Goal: Information Seeking & Learning: Learn about a topic

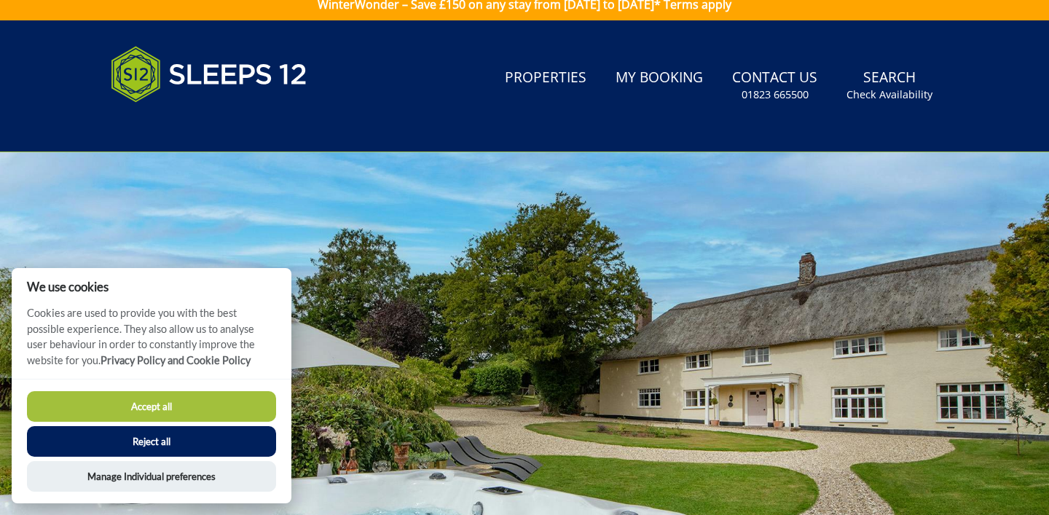
scroll to position [10, 0]
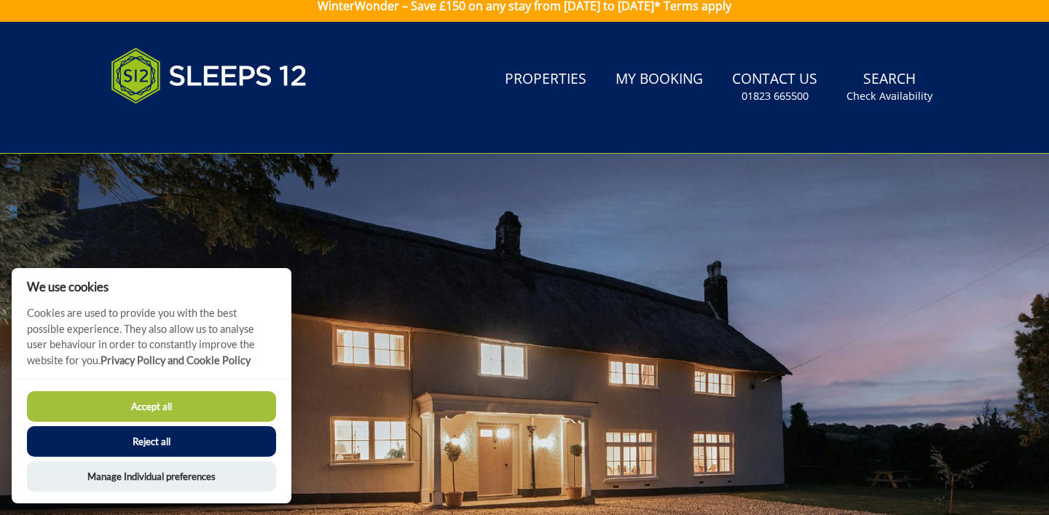
click at [165, 440] on button "Reject all" at bounding box center [151, 441] width 249 height 31
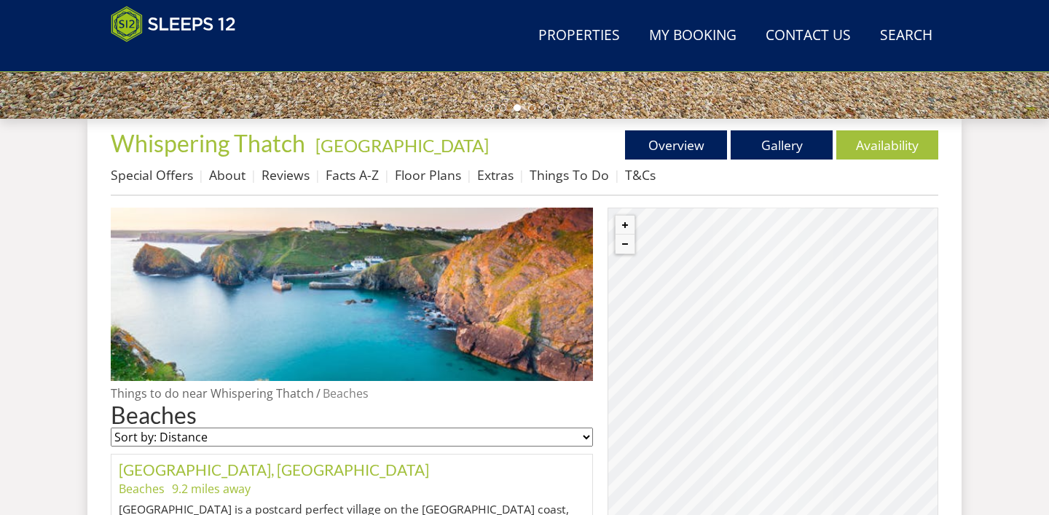
scroll to position [504, 0]
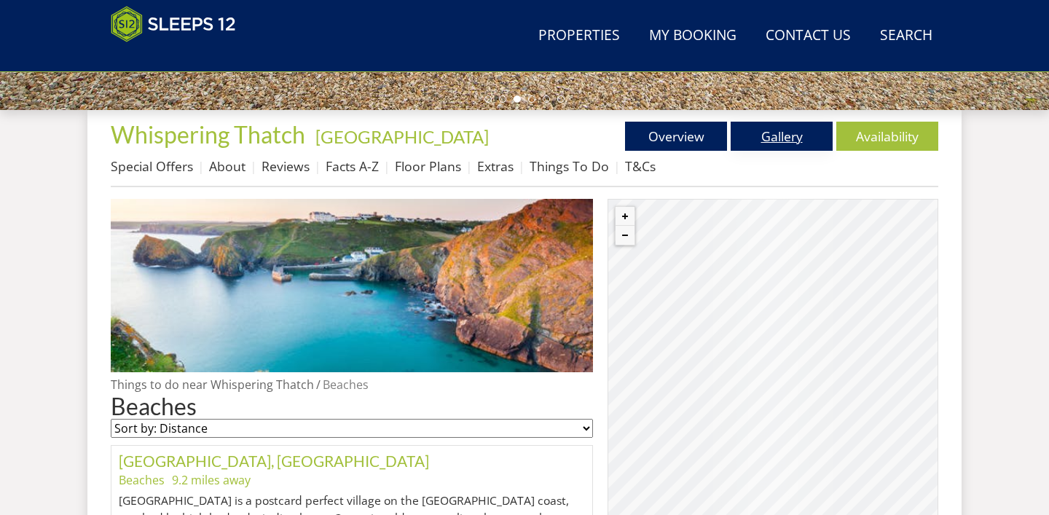
click at [786, 142] on link "Gallery" at bounding box center [781, 136] width 102 height 29
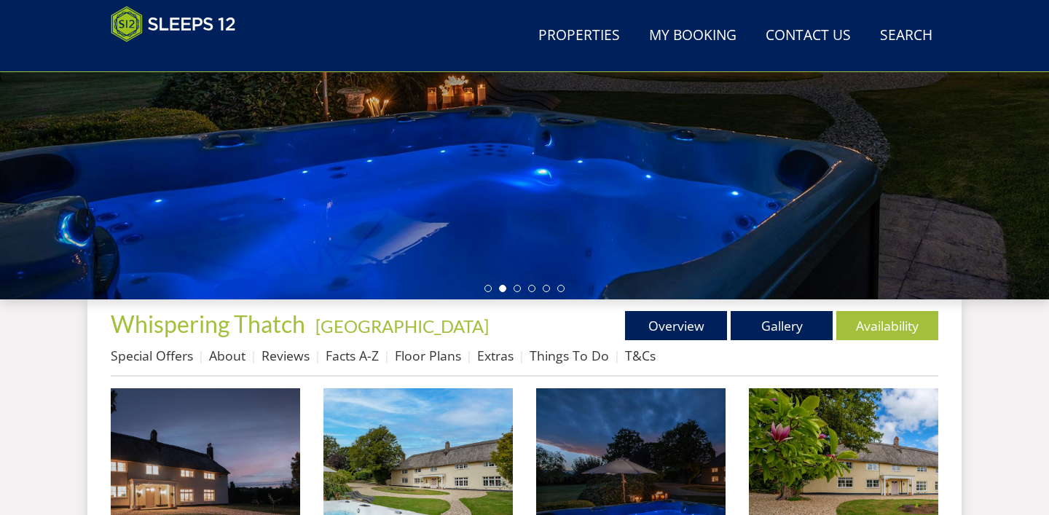
scroll to position [319, 0]
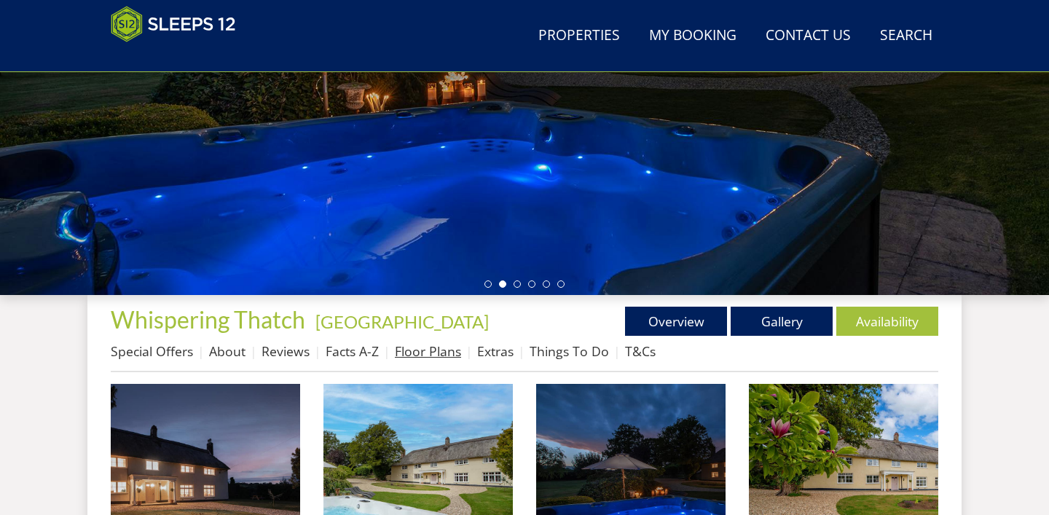
click at [427, 354] on link "Floor Plans" at bounding box center [428, 350] width 66 height 17
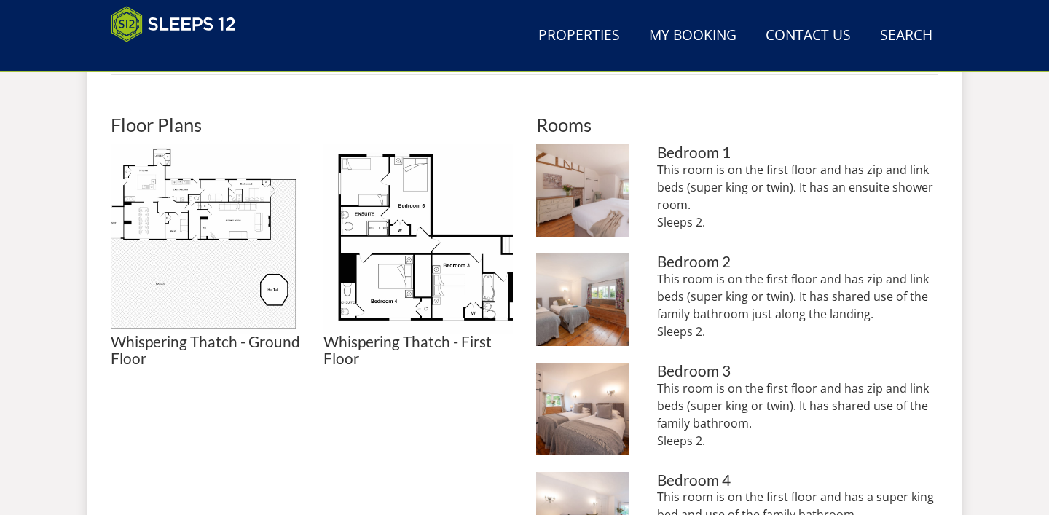
scroll to position [609, 0]
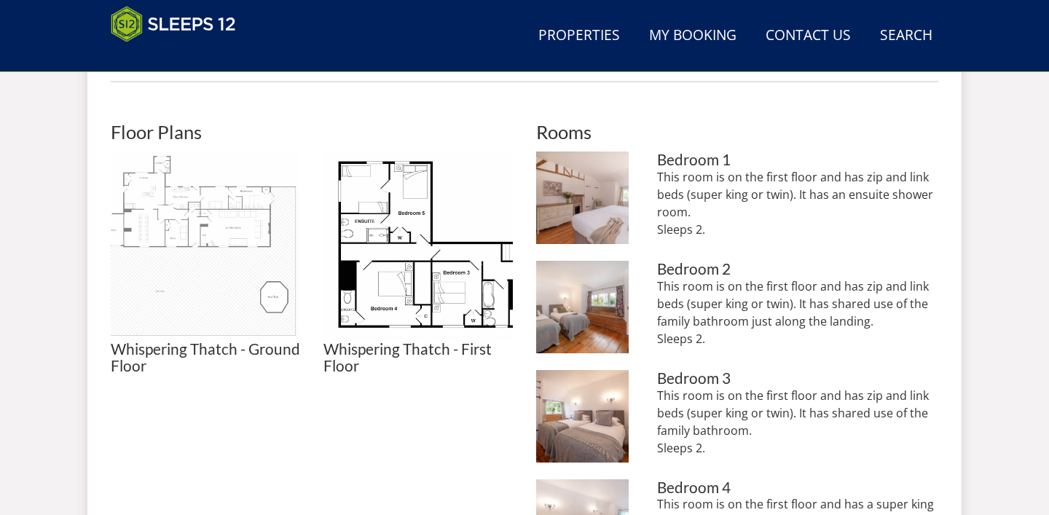
click at [240, 226] on img at bounding box center [205, 245] width 189 height 189
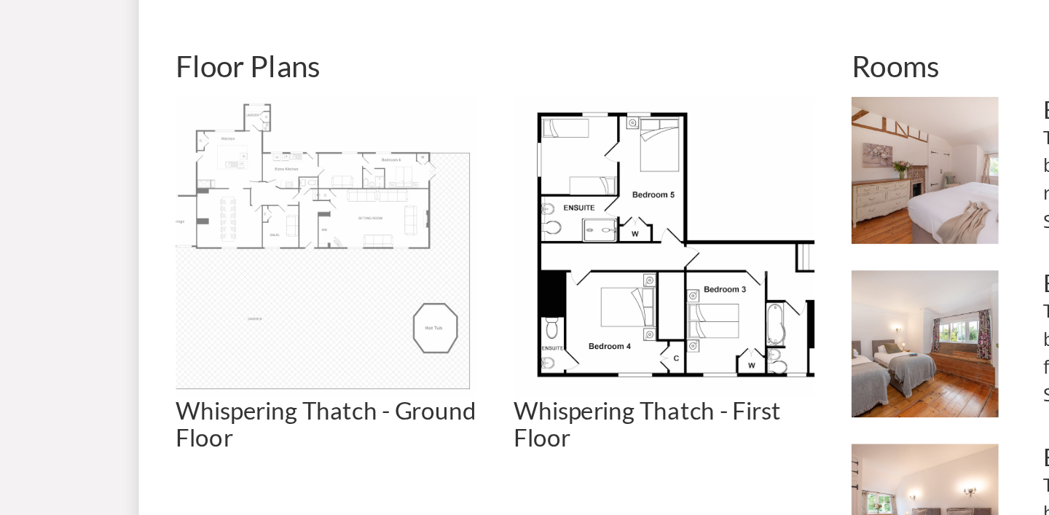
click at [194, 242] on img at bounding box center [205, 245] width 189 height 189
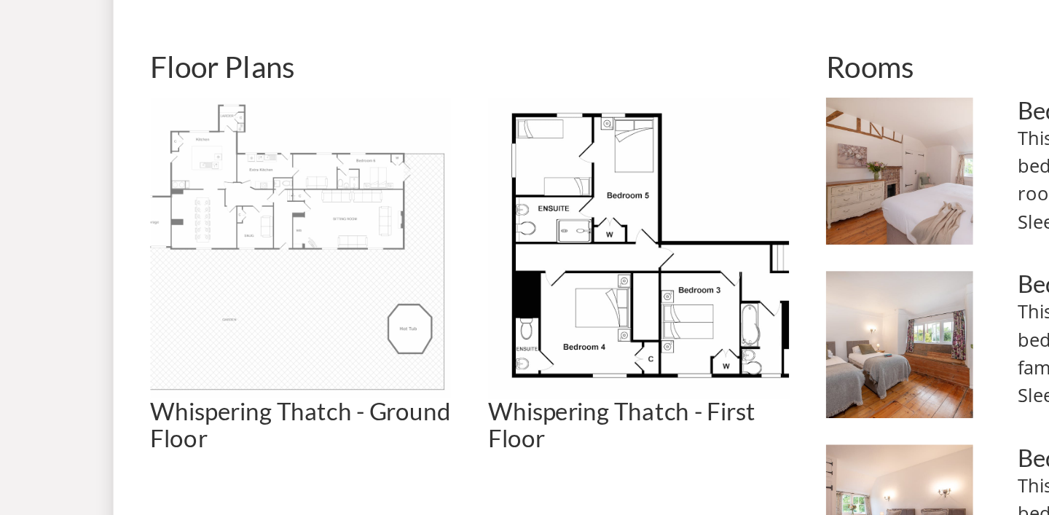
click at [226, 242] on img at bounding box center [205, 245] width 189 height 189
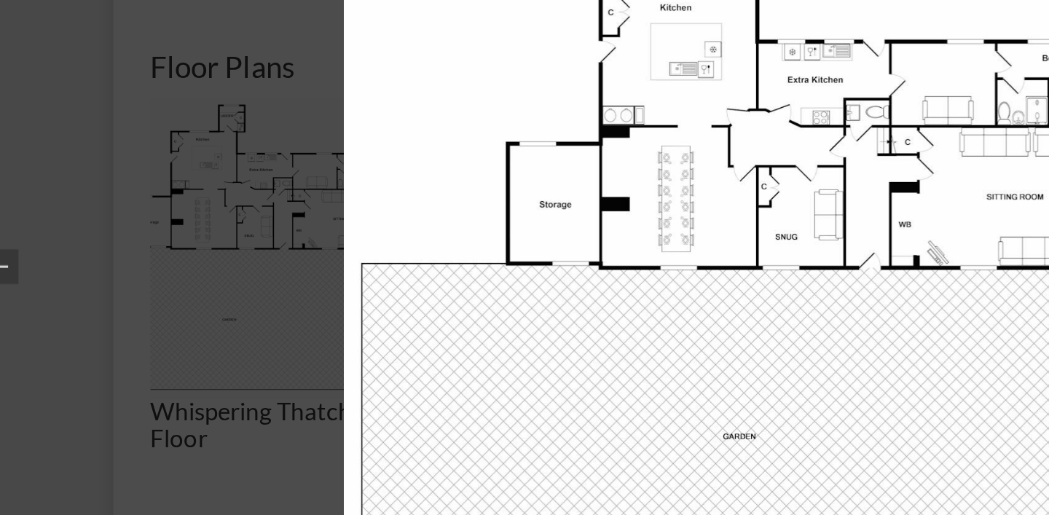
drag, startPoint x: 267, startPoint y: 236, endPoint x: 255, endPoint y: 242, distance: 13.4
click at [255, 242] on img at bounding box center [524, 257] width 585 height 451
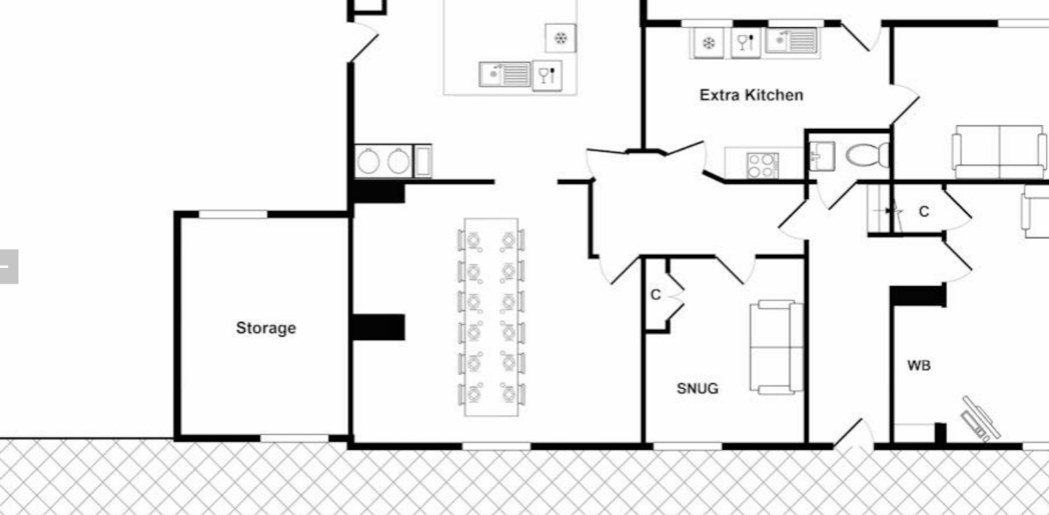
drag, startPoint x: 265, startPoint y: 218, endPoint x: 117, endPoint y: 359, distance: 204.0
click at [117, 359] on img at bounding box center [480, 369] width 1092 height 843
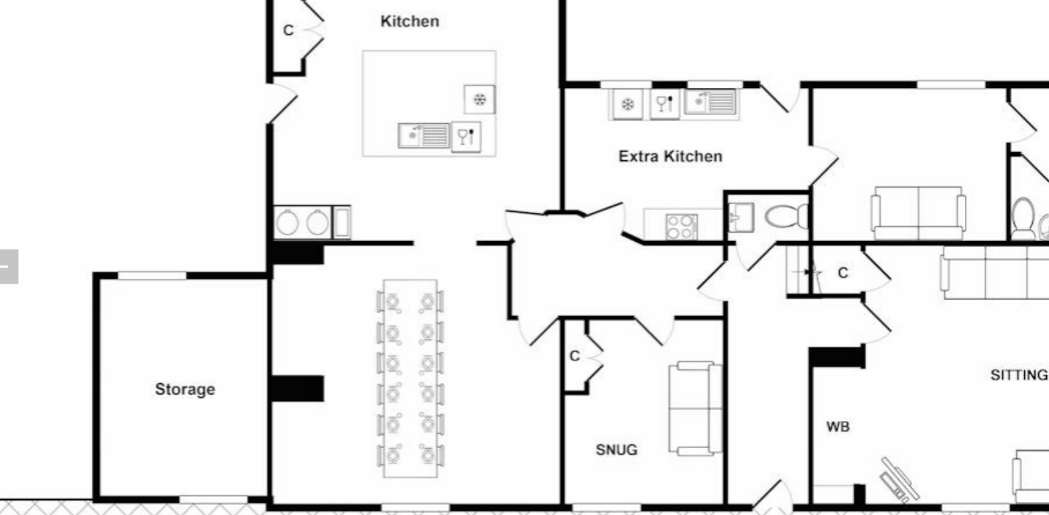
drag, startPoint x: 376, startPoint y: 175, endPoint x: 119, endPoint y: 210, distance: 260.2
click at [119, 211] on img at bounding box center [429, 407] width 1092 height 843
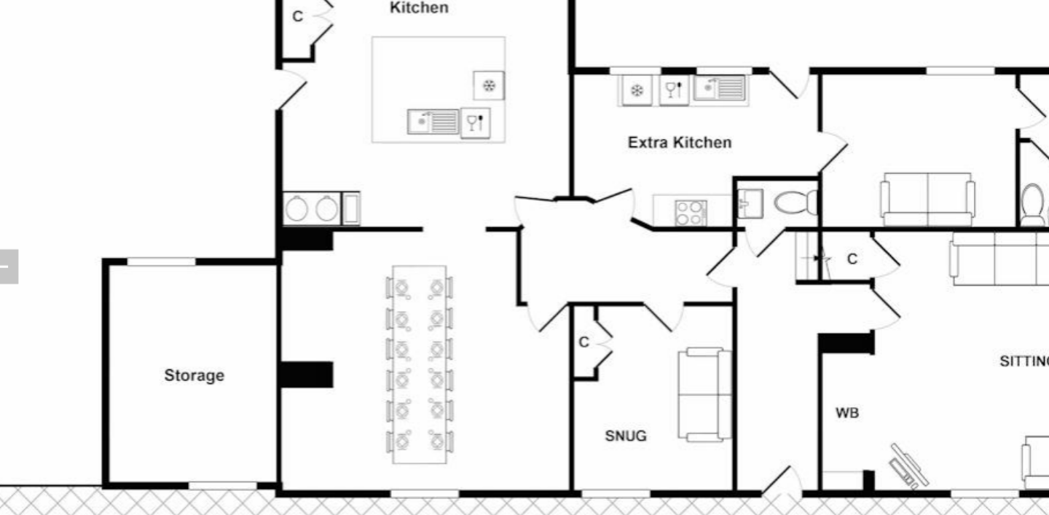
drag, startPoint x: 419, startPoint y: 200, endPoint x: 204, endPoint y: 215, distance: 215.3
click at [204, 215] on img at bounding box center [435, 398] width 1092 height 843
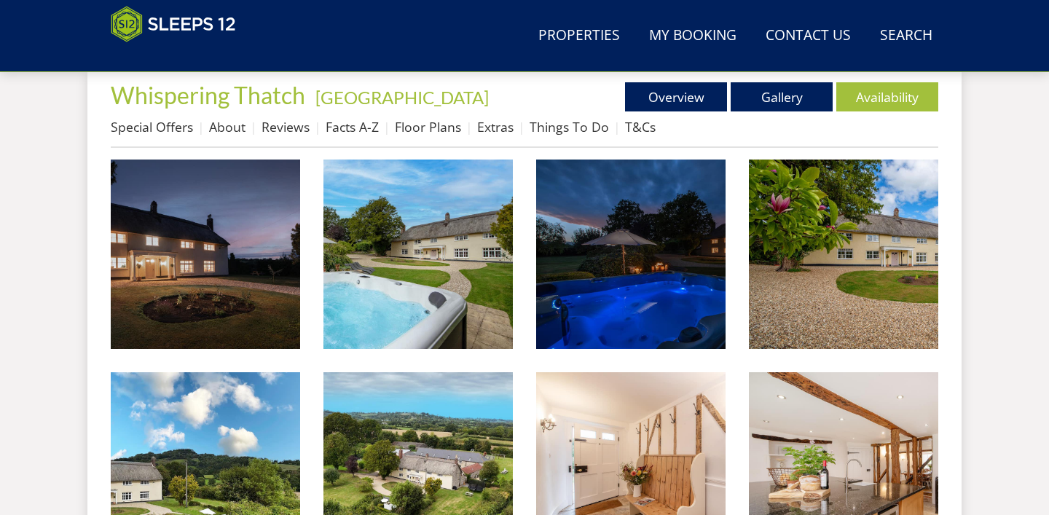
scroll to position [543, 0]
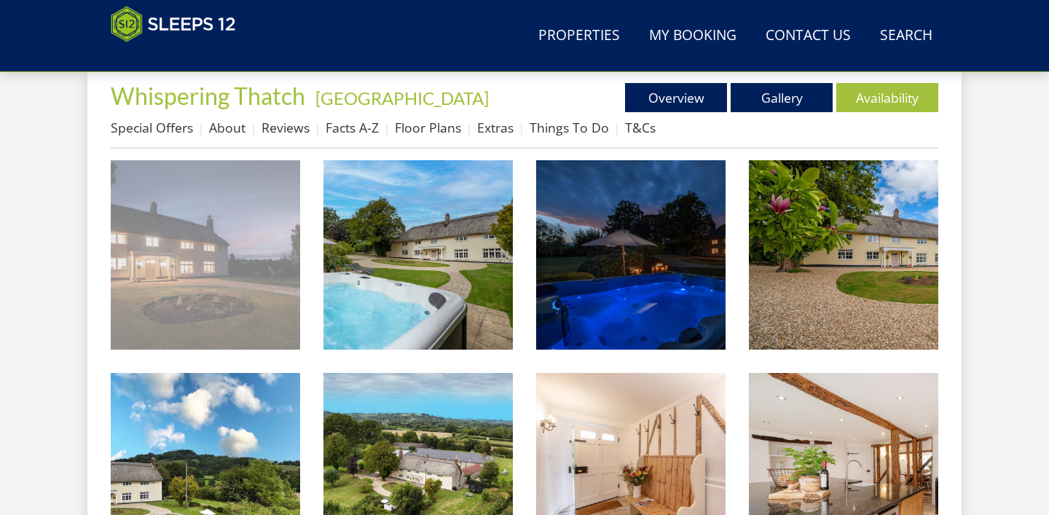
click at [211, 230] on img at bounding box center [205, 254] width 189 height 189
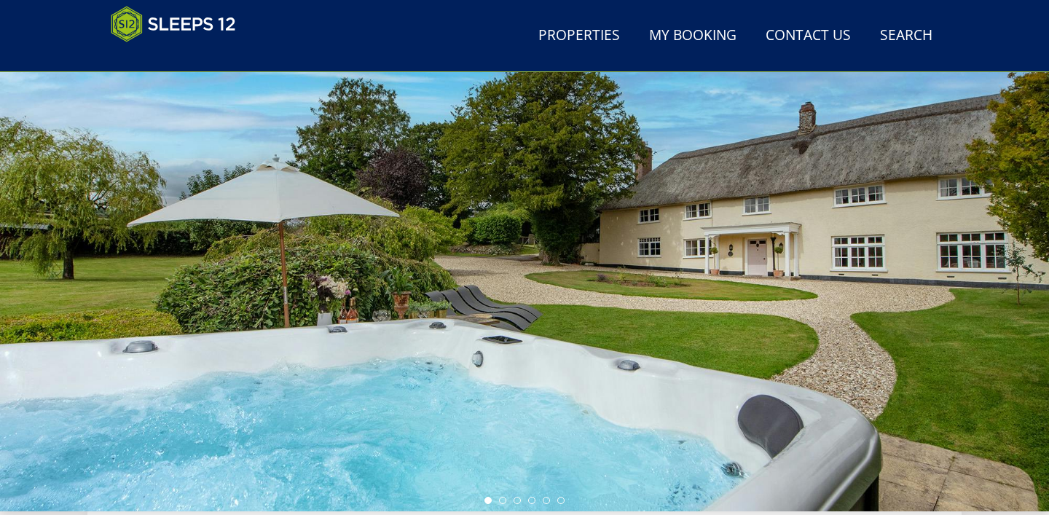
scroll to position [99, 0]
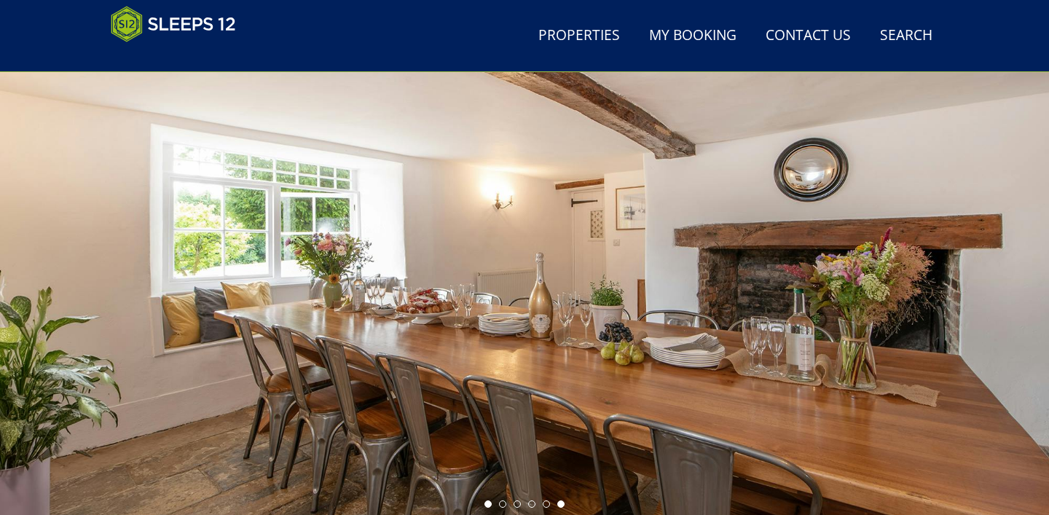
click at [489, 502] on li at bounding box center [487, 503] width 7 height 7
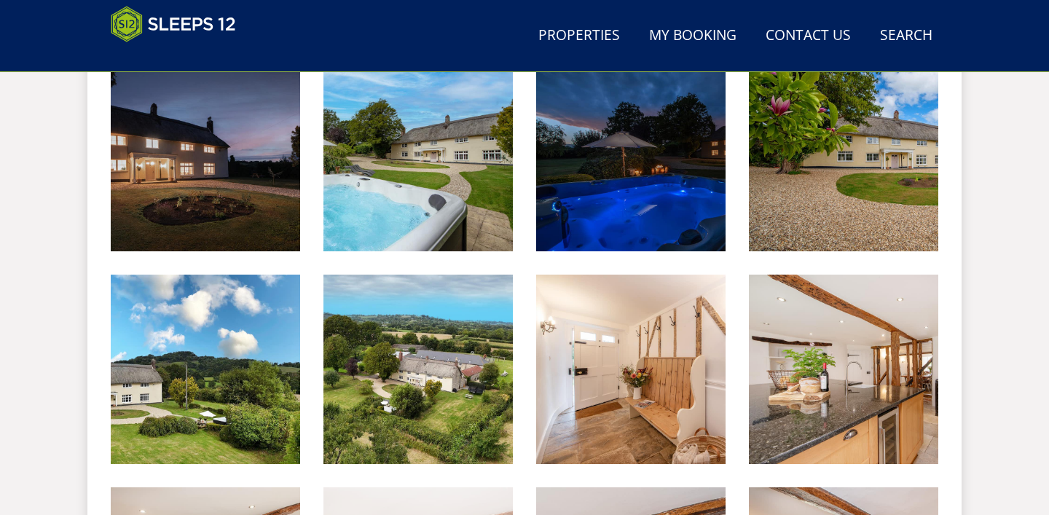
scroll to position [620, 0]
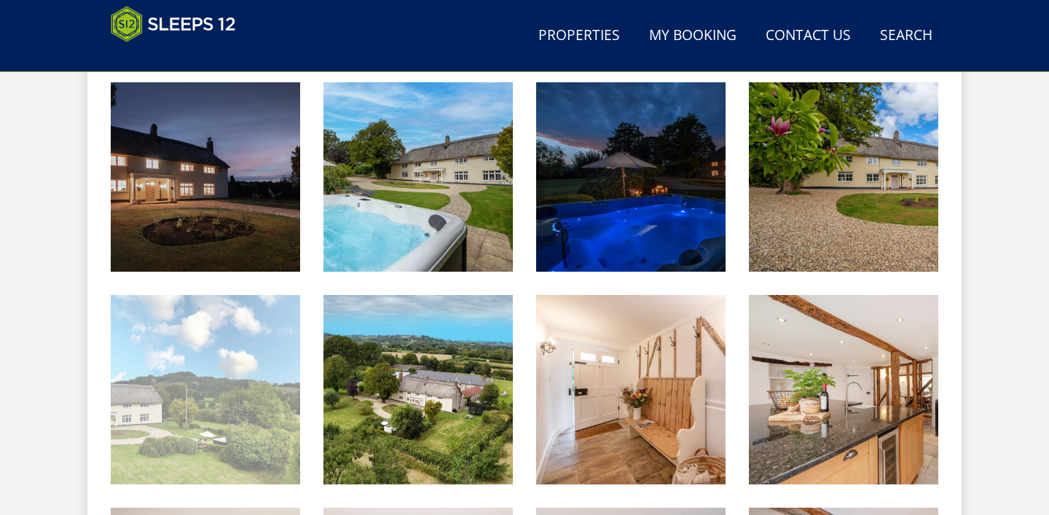
click at [219, 370] on img at bounding box center [205, 389] width 189 height 189
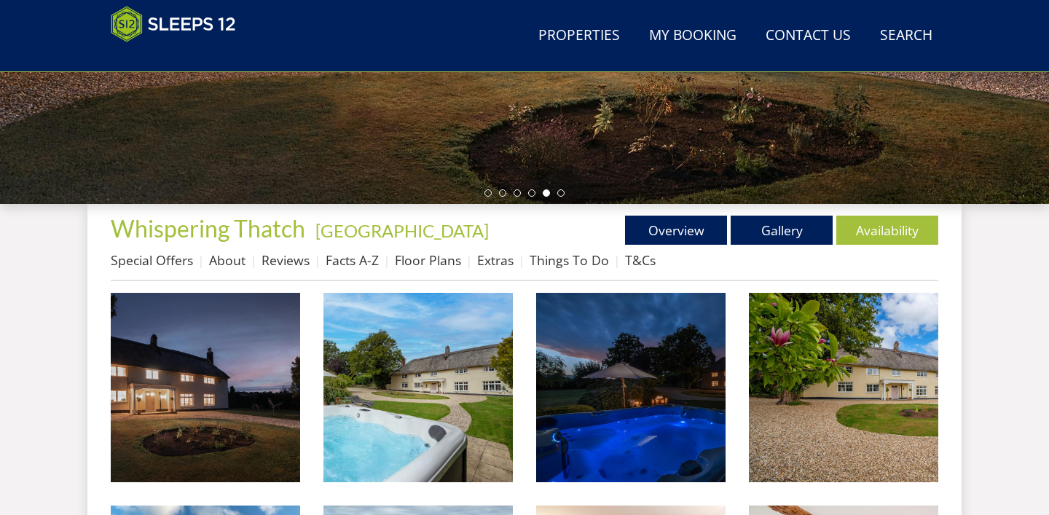
scroll to position [408, 0]
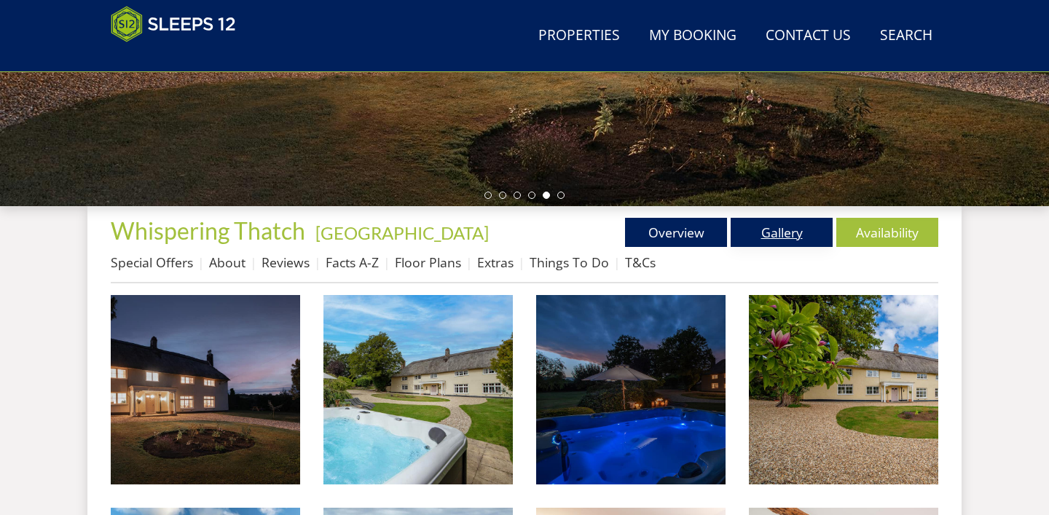
click at [781, 229] on link "Gallery" at bounding box center [781, 232] width 102 height 29
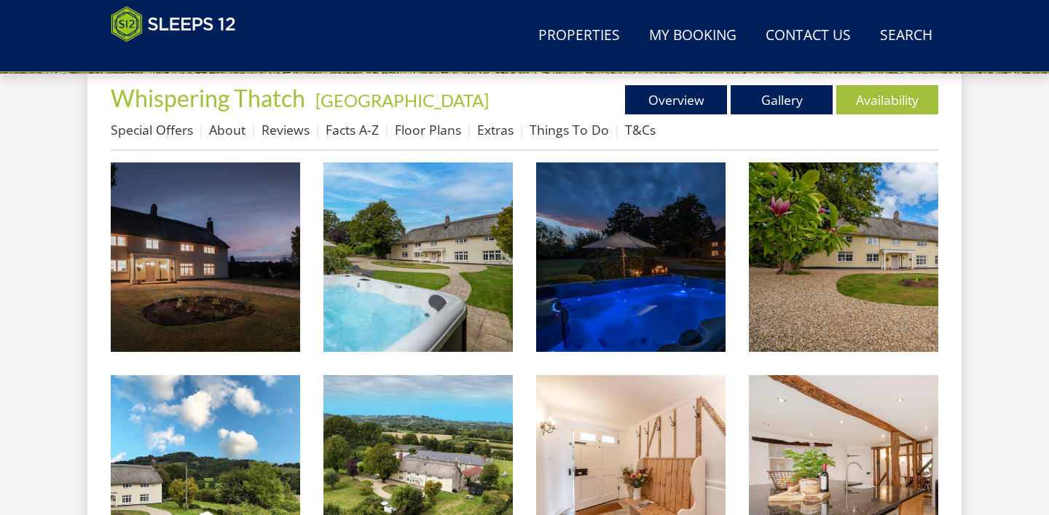
scroll to position [545, 0]
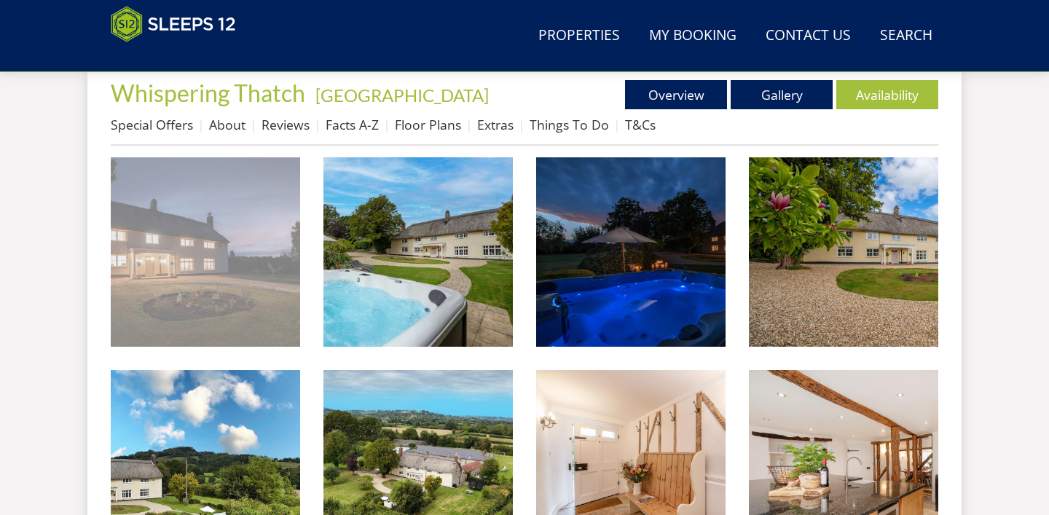
click at [224, 280] on img at bounding box center [205, 251] width 189 height 189
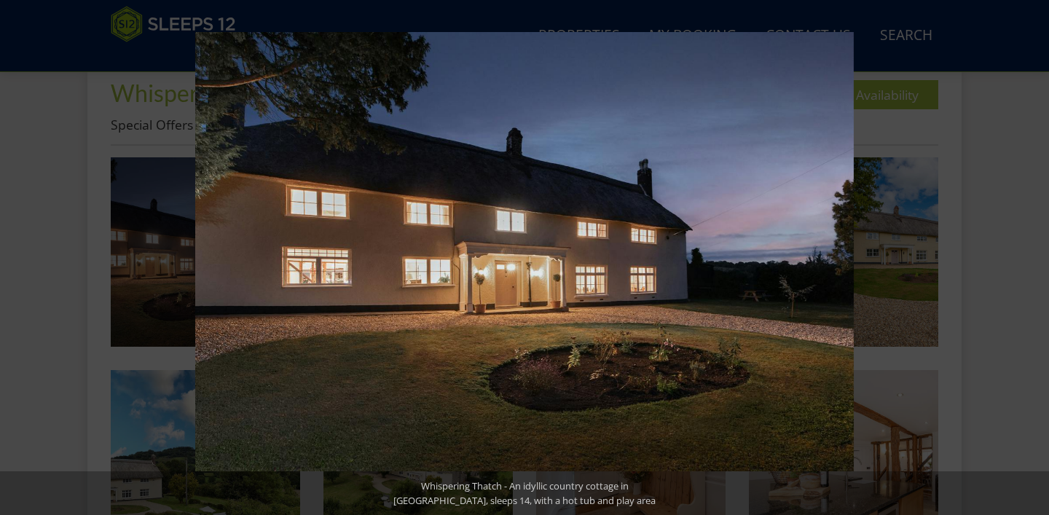
click at [1032, 260] on button at bounding box center [1023, 257] width 51 height 73
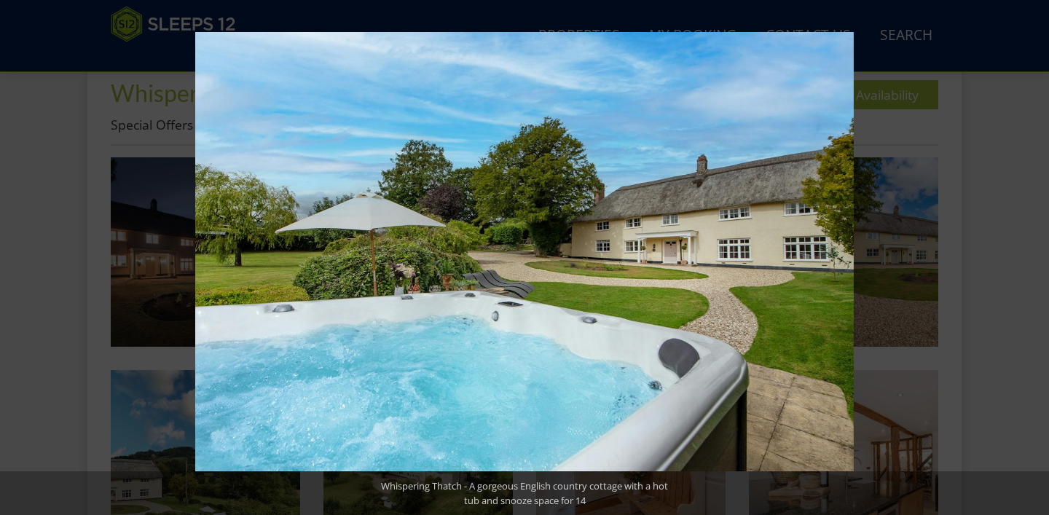
click at [1032, 260] on button at bounding box center [1023, 257] width 51 height 73
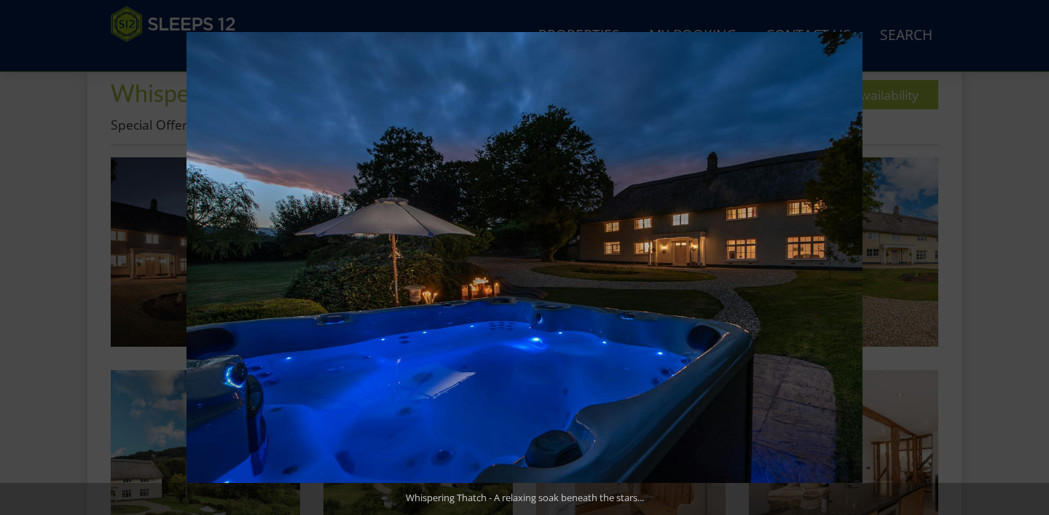
click at [1032, 260] on button at bounding box center [1023, 257] width 51 height 73
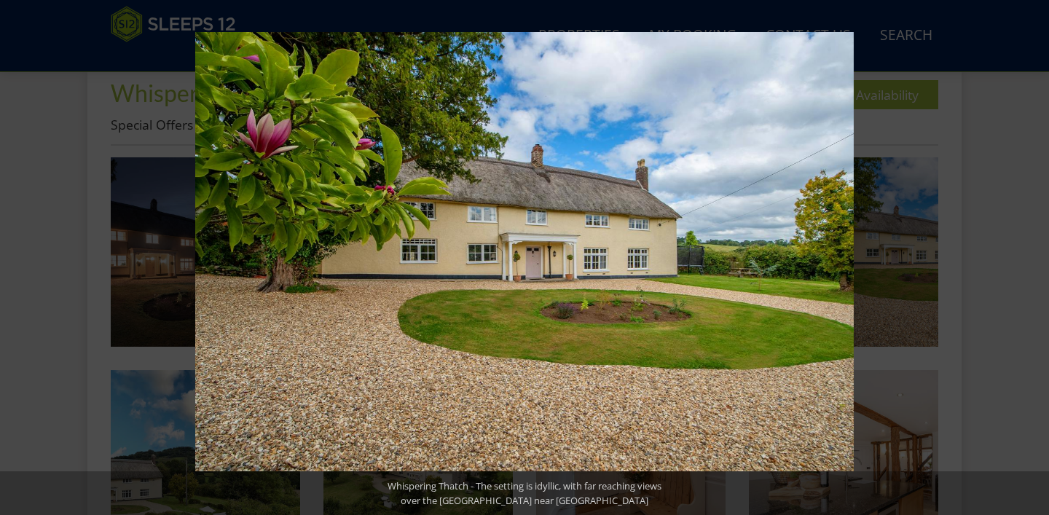
click at [1032, 260] on button at bounding box center [1023, 257] width 51 height 73
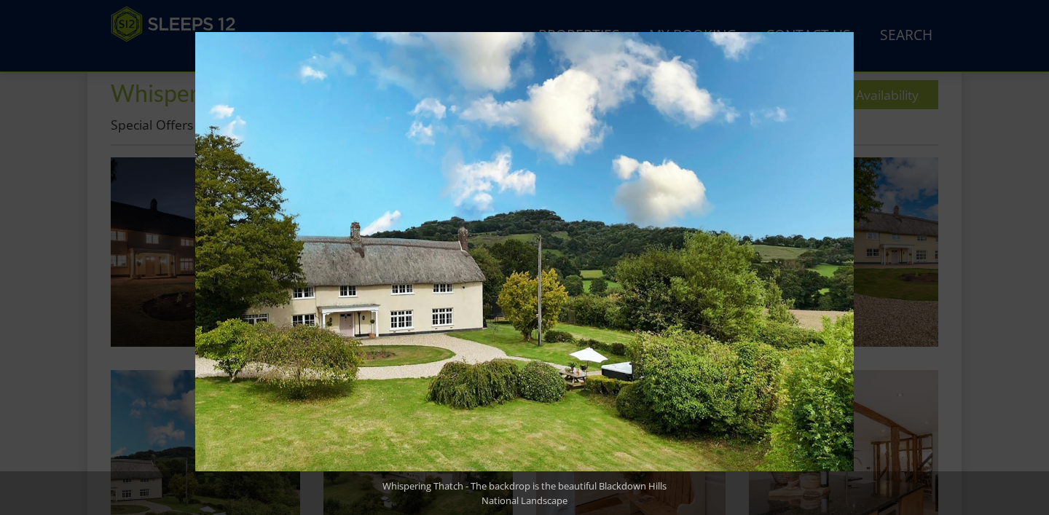
click at [1032, 260] on button at bounding box center [1023, 257] width 51 height 73
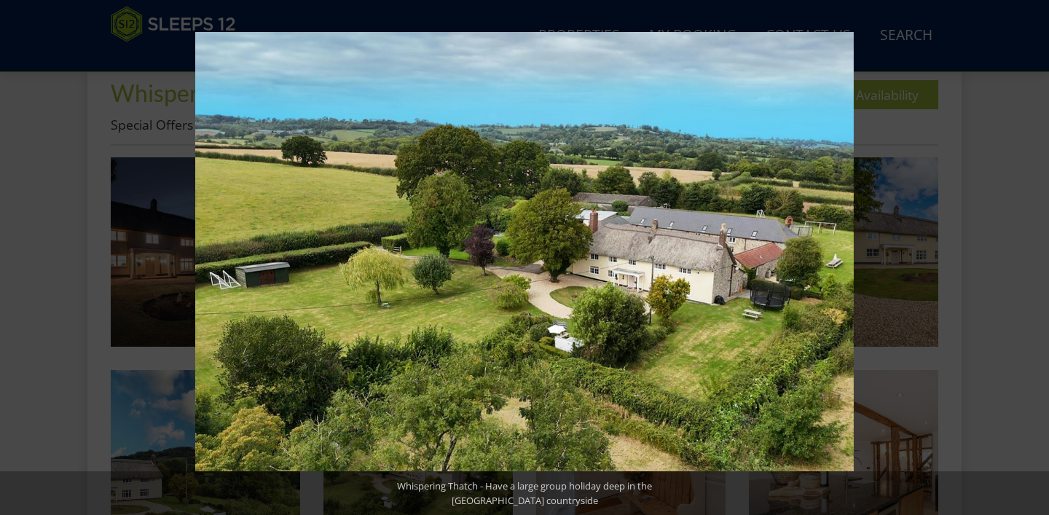
click at [1032, 260] on button at bounding box center [1023, 257] width 51 height 73
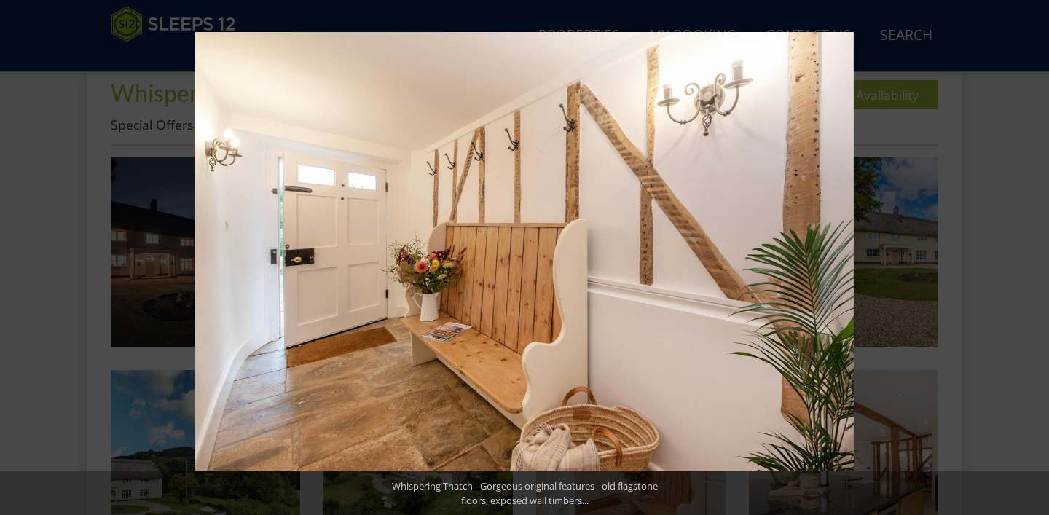
click at [1032, 260] on button at bounding box center [1023, 257] width 51 height 73
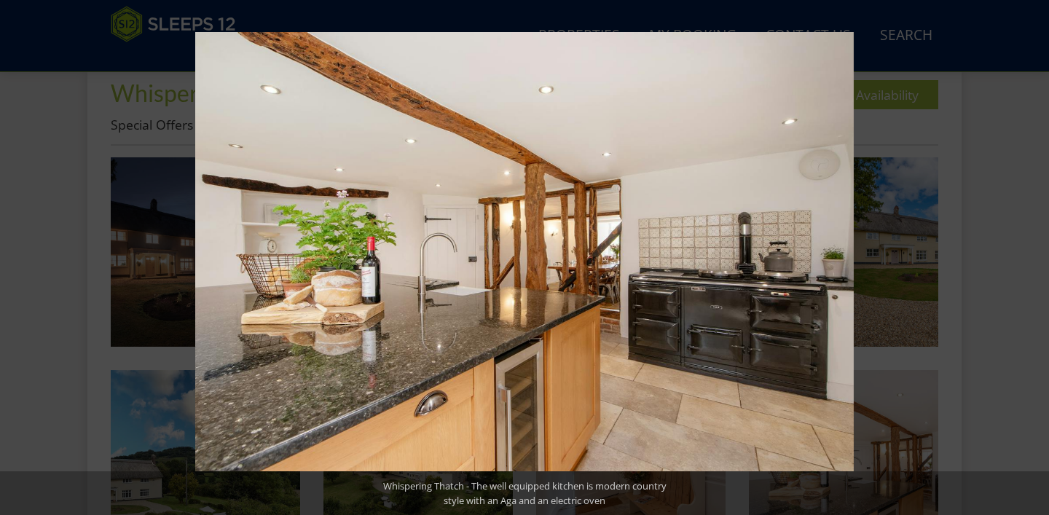
click at [1032, 260] on button at bounding box center [1023, 257] width 51 height 73
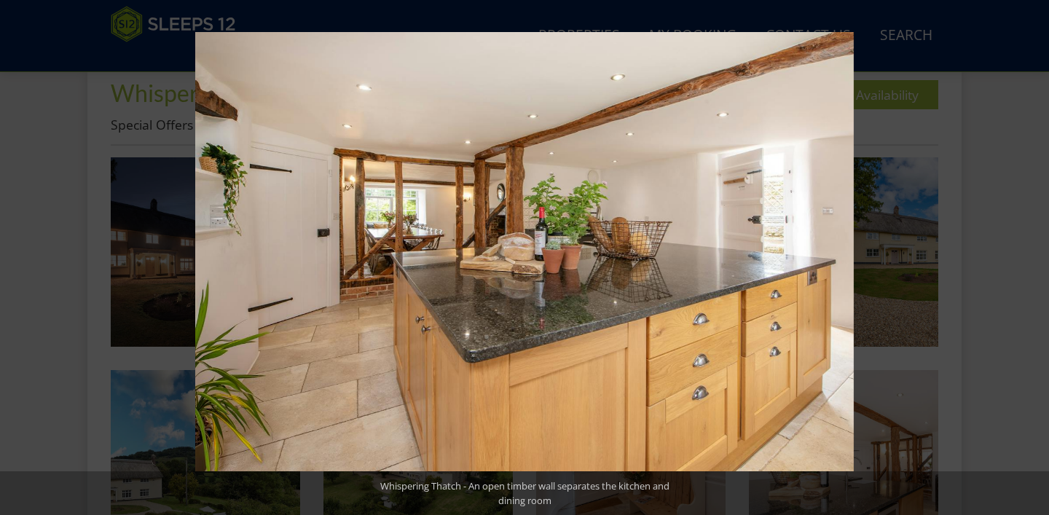
click at [1032, 260] on button at bounding box center [1023, 257] width 51 height 73
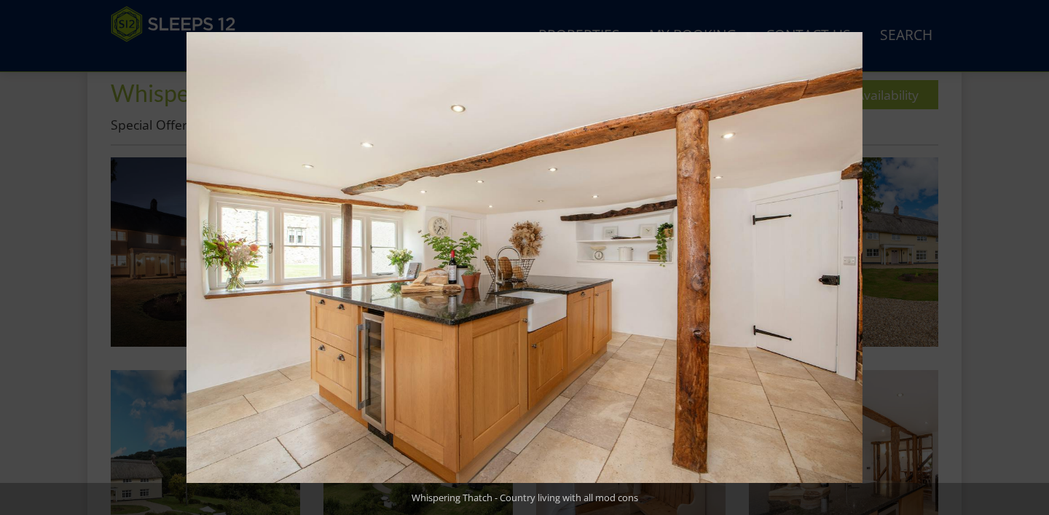
click at [1032, 260] on button at bounding box center [1023, 257] width 51 height 73
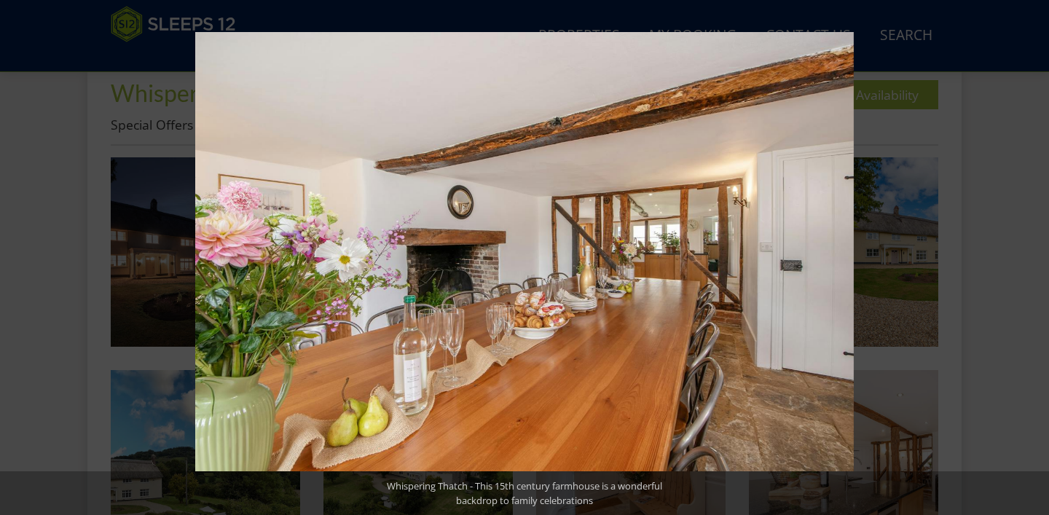
click at [1032, 260] on button at bounding box center [1023, 257] width 51 height 73
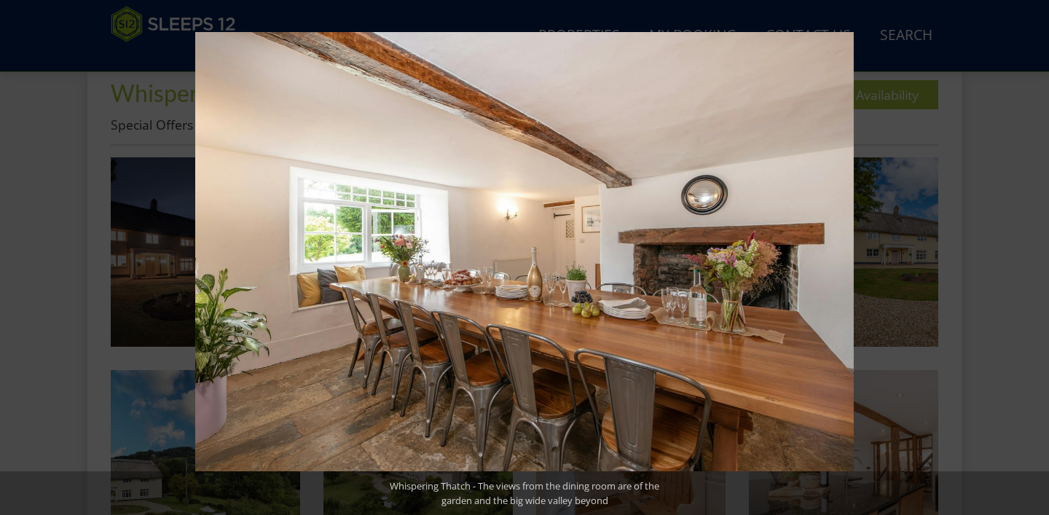
click at [1032, 260] on button at bounding box center [1023, 257] width 51 height 73
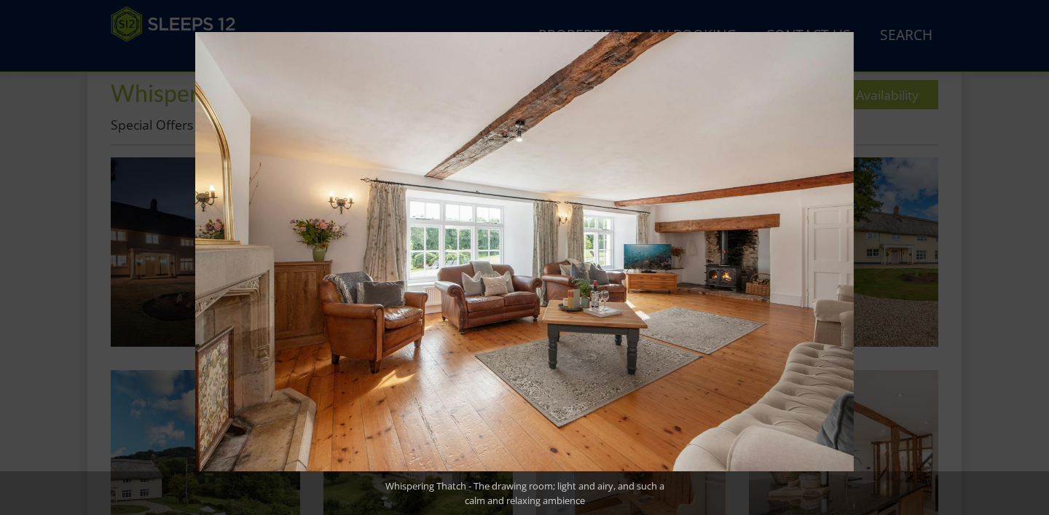
click at [1032, 260] on button at bounding box center [1023, 257] width 51 height 73
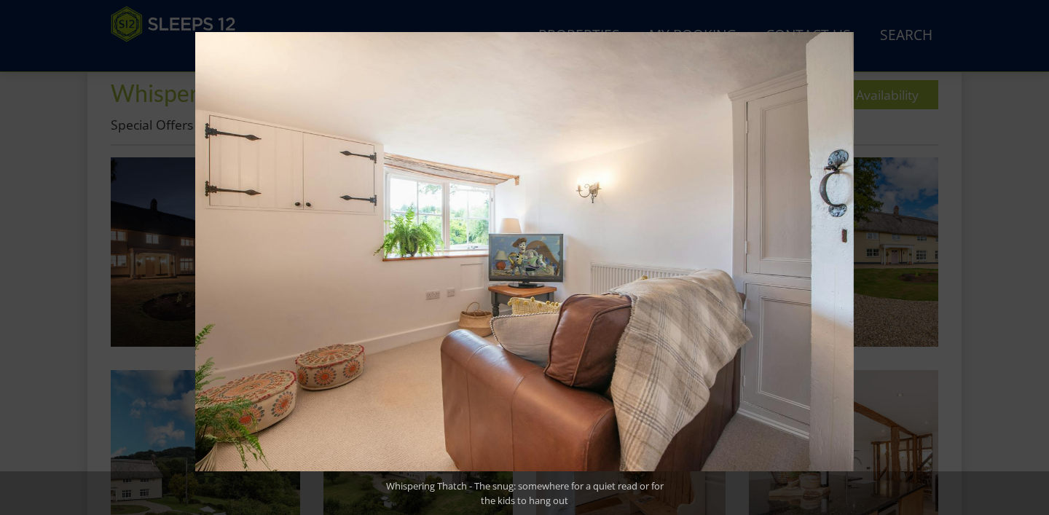
click at [1032, 260] on button at bounding box center [1023, 257] width 51 height 73
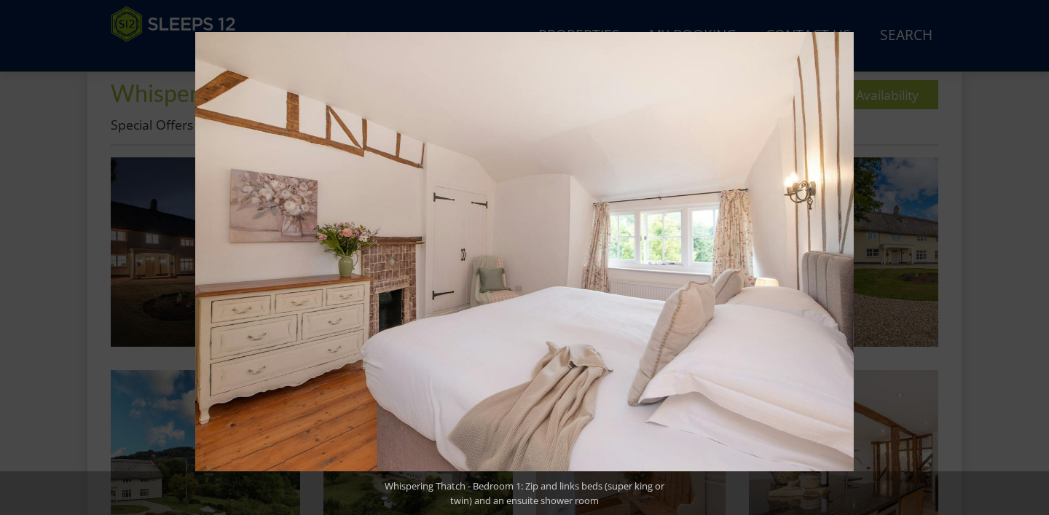
click at [1032, 260] on button at bounding box center [1023, 257] width 51 height 73
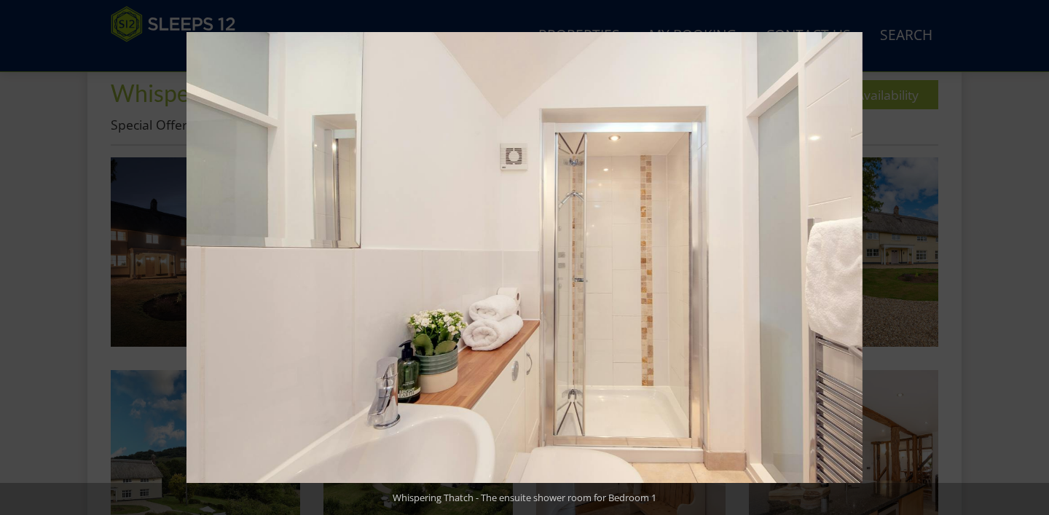
click at [1032, 260] on button at bounding box center [1023, 257] width 51 height 73
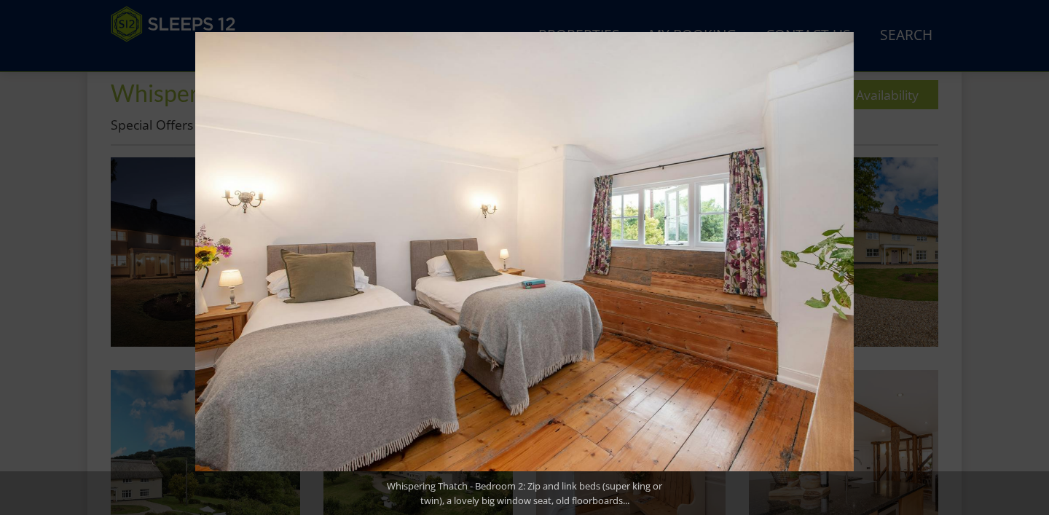
click at [1032, 260] on button at bounding box center [1023, 257] width 51 height 73
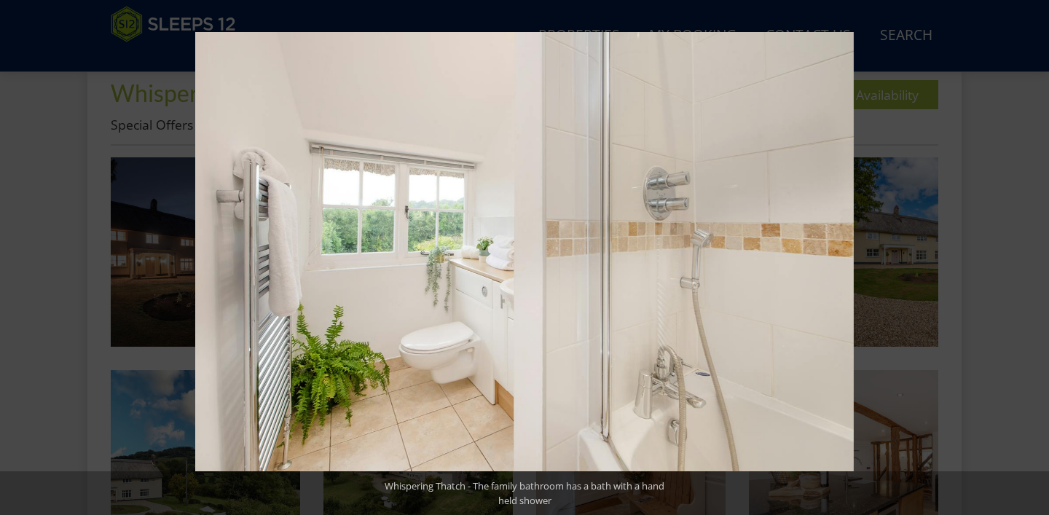
click at [1032, 260] on button at bounding box center [1023, 257] width 51 height 73
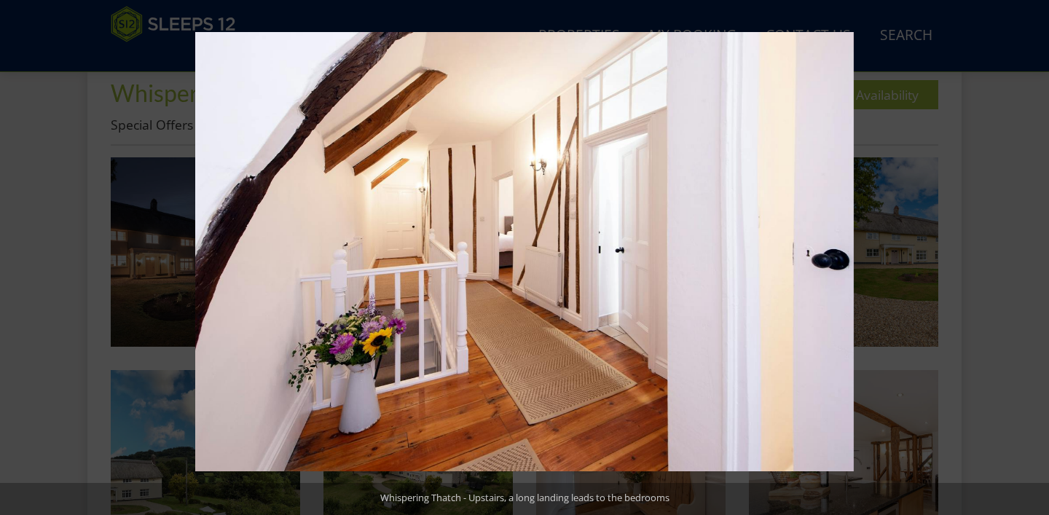
click at [1032, 260] on button at bounding box center [1023, 257] width 51 height 73
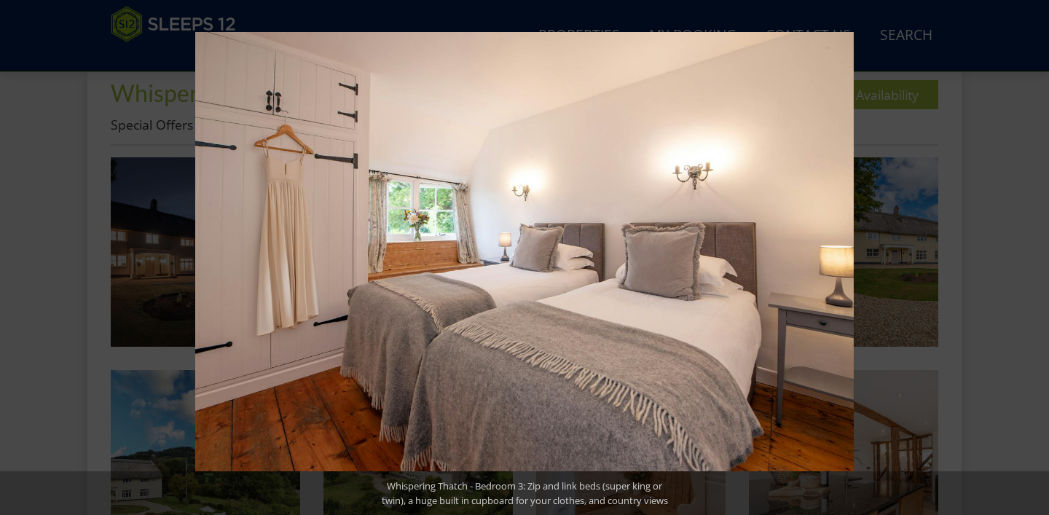
click at [1032, 260] on button at bounding box center [1023, 257] width 51 height 73
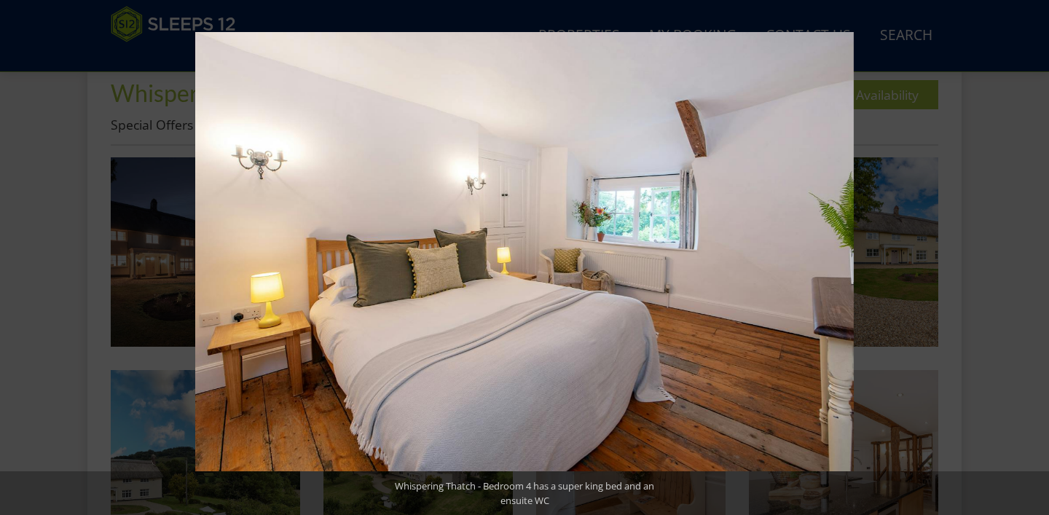
click at [1032, 260] on button at bounding box center [1023, 257] width 51 height 73
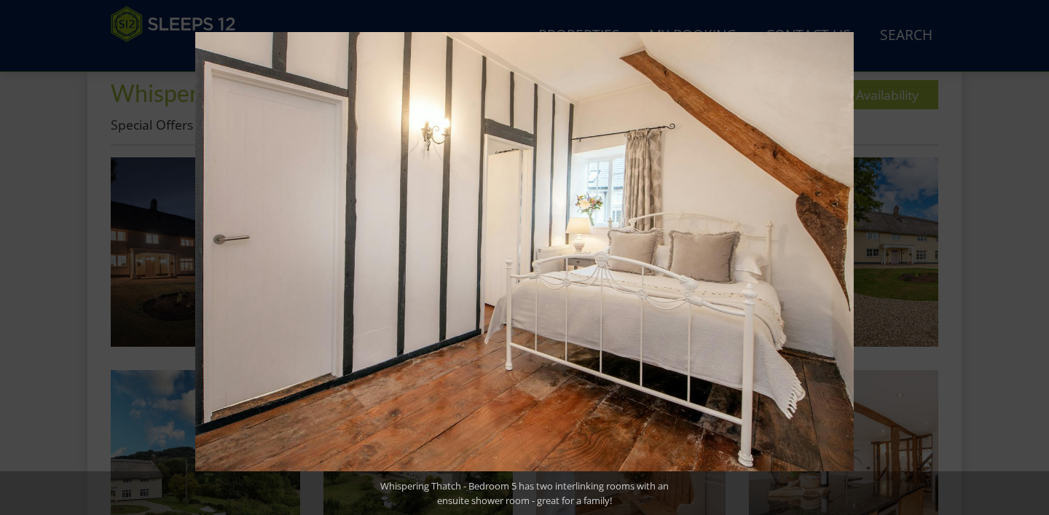
click at [1032, 260] on button at bounding box center [1023, 257] width 51 height 73
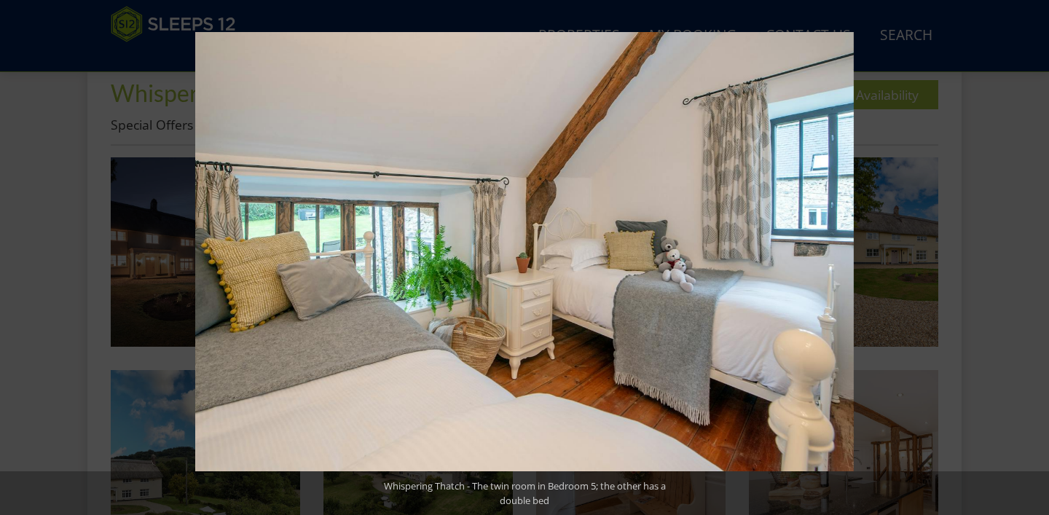
click at [1032, 260] on button at bounding box center [1023, 257] width 51 height 73
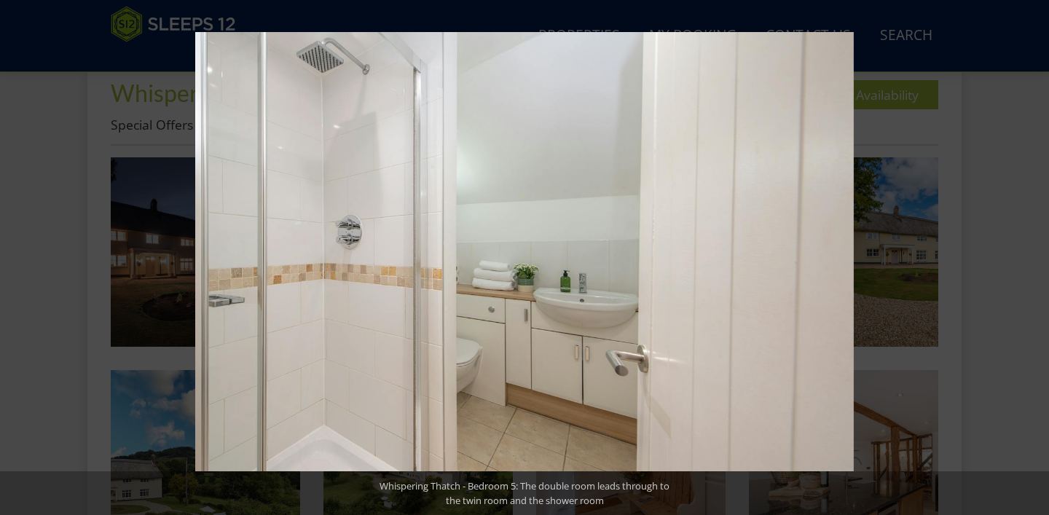
click at [1032, 260] on button at bounding box center [1023, 257] width 51 height 73
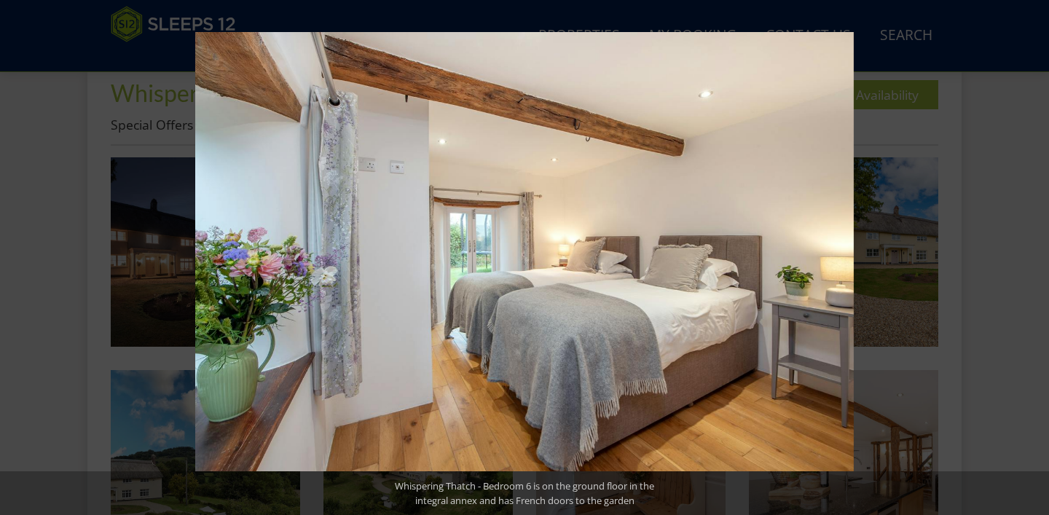
click at [1032, 260] on button at bounding box center [1023, 257] width 51 height 73
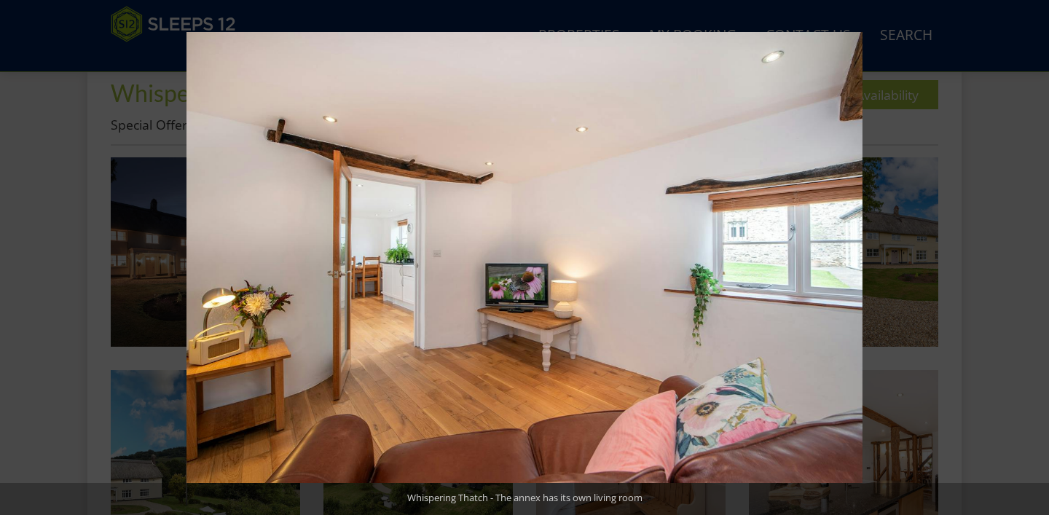
click at [1032, 260] on button at bounding box center [1023, 257] width 51 height 73
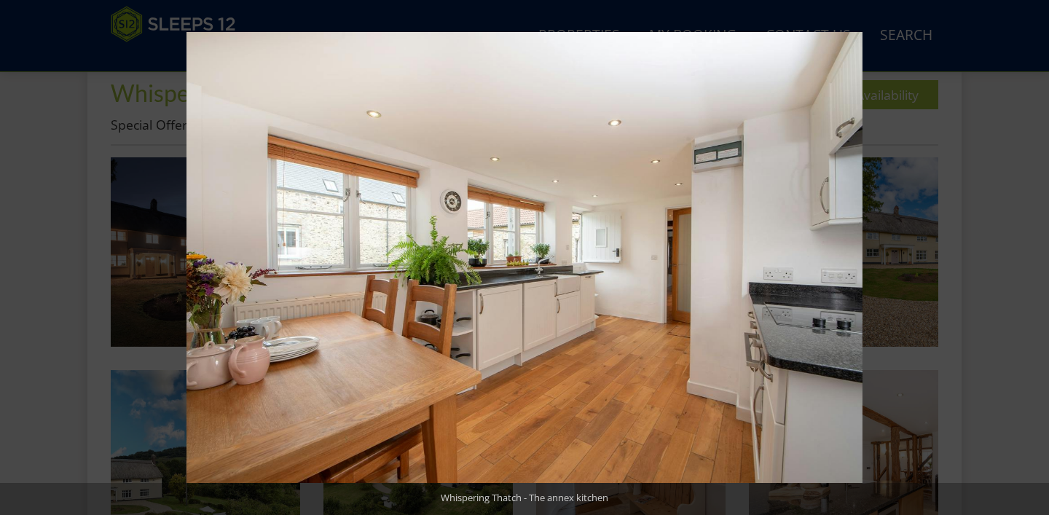
click at [1032, 260] on button at bounding box center [1023, 257] width 51 height 73
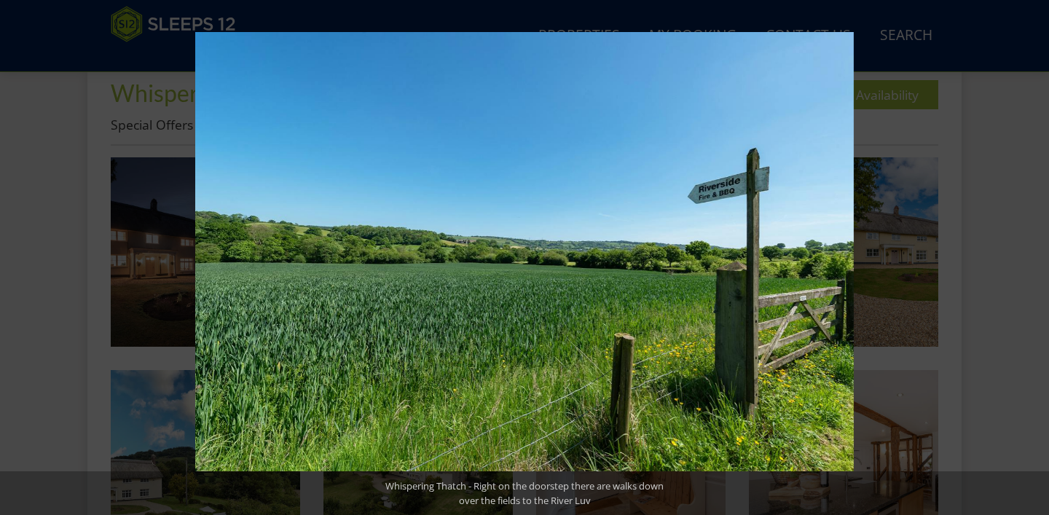
click at [1032, 260] on button at bounding box center [1023, 257] width 51 height 73
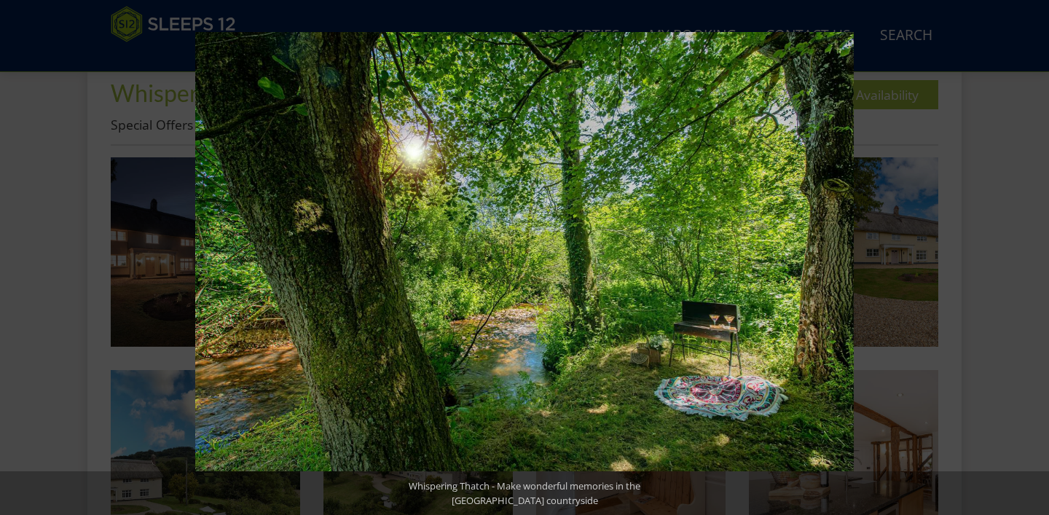
click at [1032, 260] on button at bounding box center [1023, 257] width 51 height 73
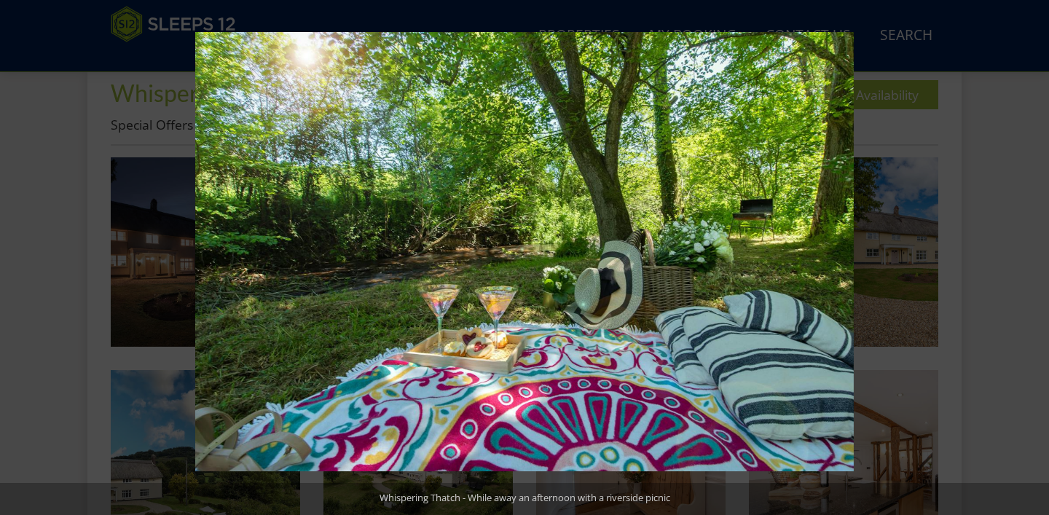
click at [1032, 260] on button at bounding box center [1023, 257] width 51 height 73
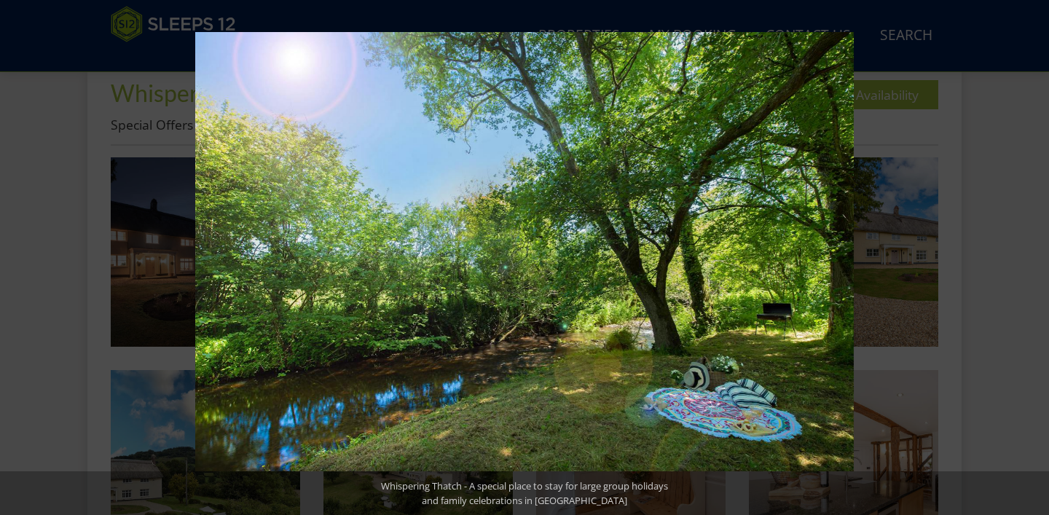
click at [1032, 260] on button at bounding box center [1023, 257] width 51 height 73
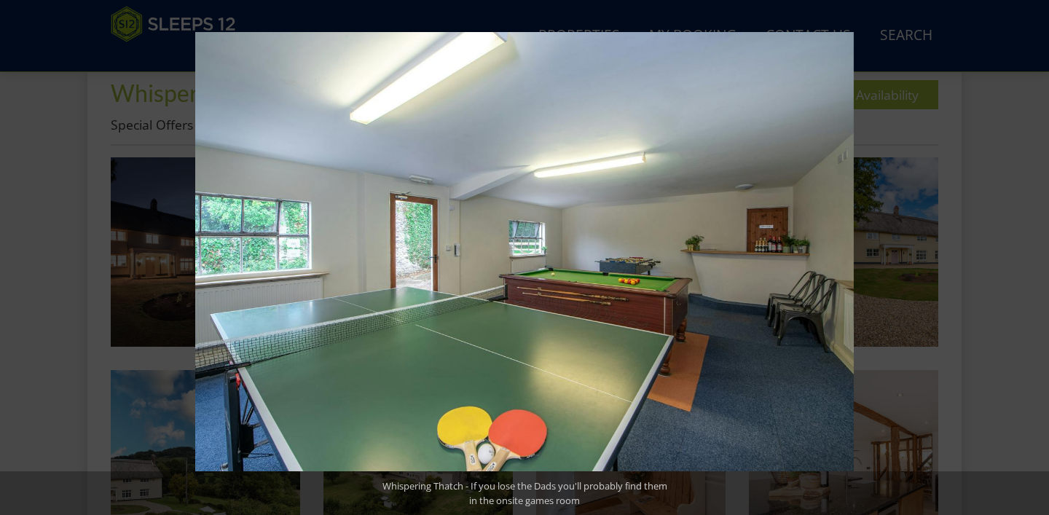
click at [1032, 260] on button at bounding box center [1023, 257] width 51 height 73
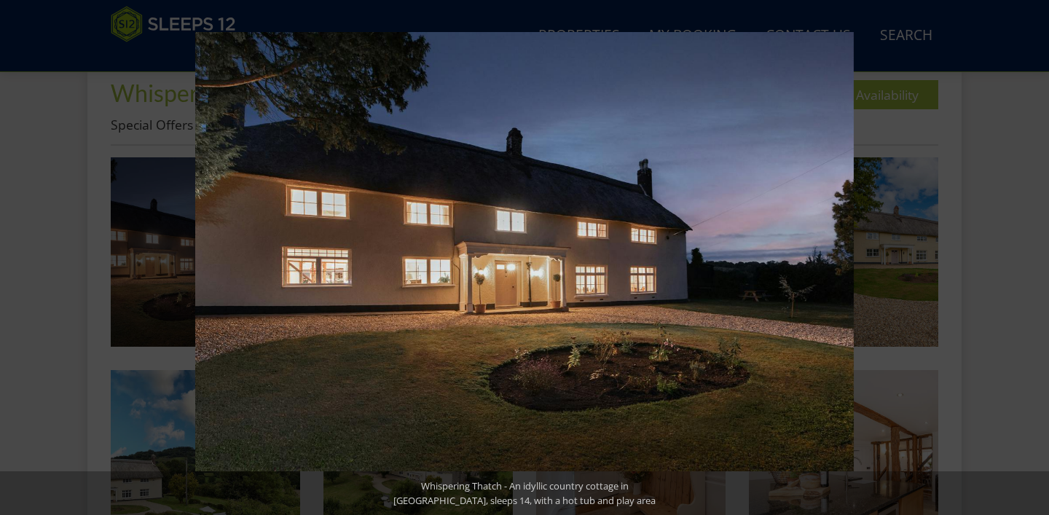
click at [1032, 260] on button at bounding box center [1023, 257] width 51 height 73
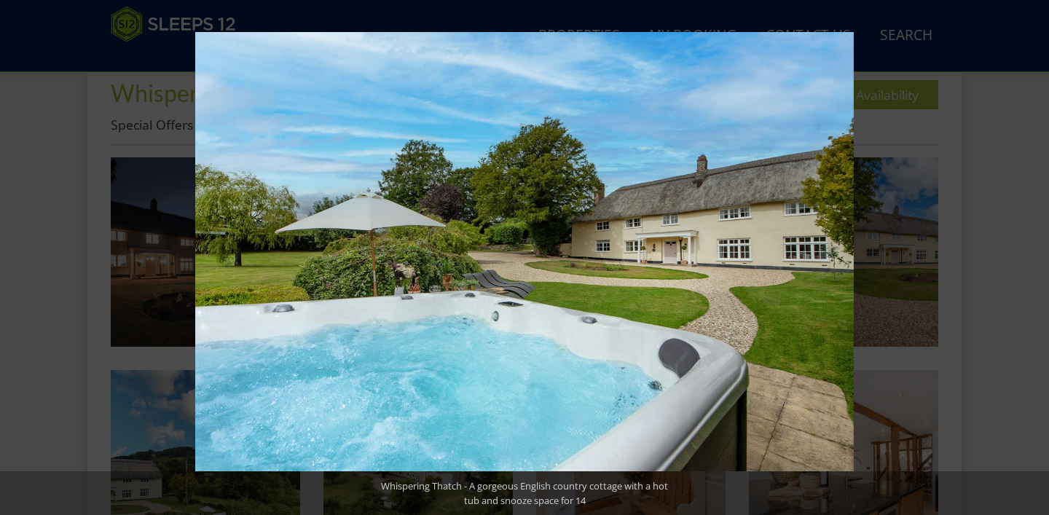
click at [1032, 260] on button at bounding box center [1023, 257] width 51 height 73
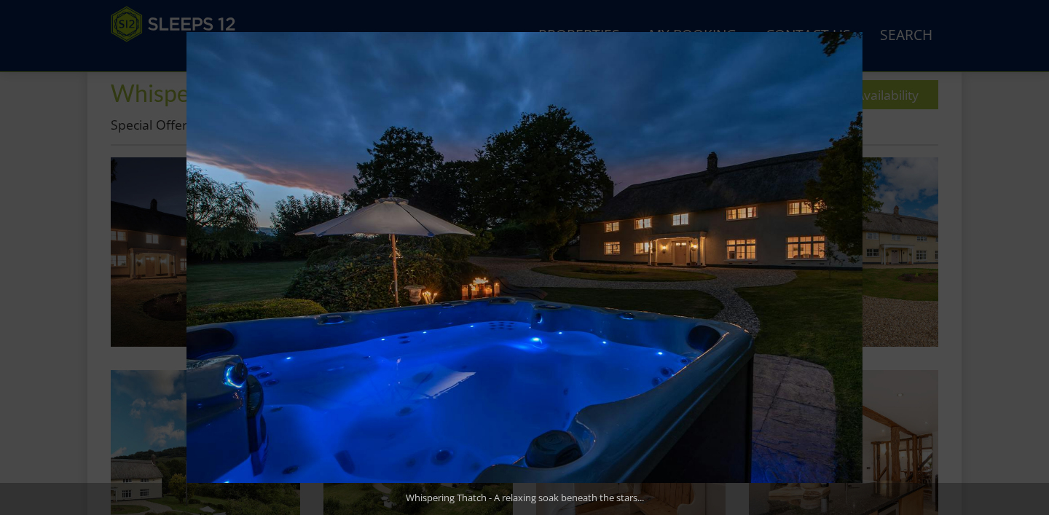
click at [1032, 260] on button at bounding box center [1023, 257] width 51 height 73
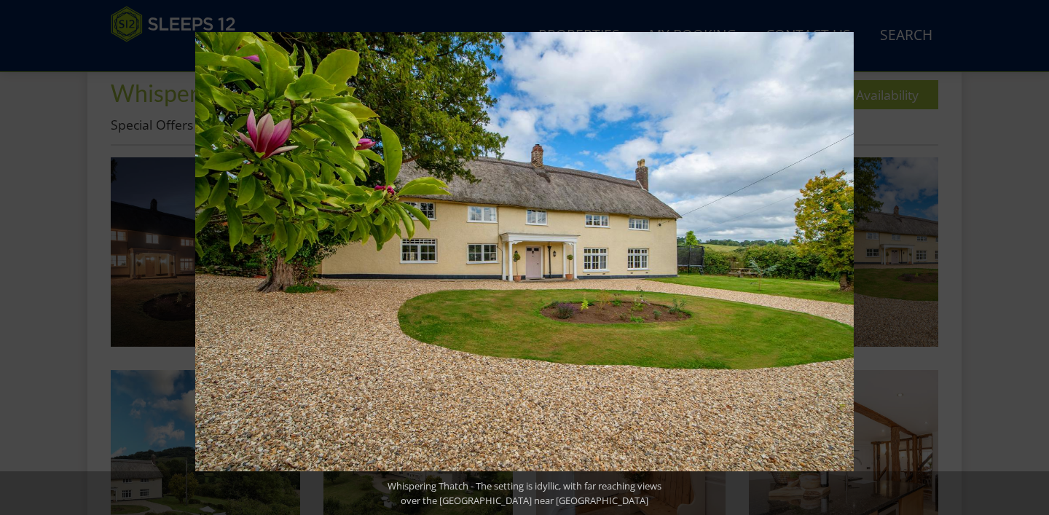
click at [1032, 260] on button at bounding box center [1023, 257] width 51 height 73
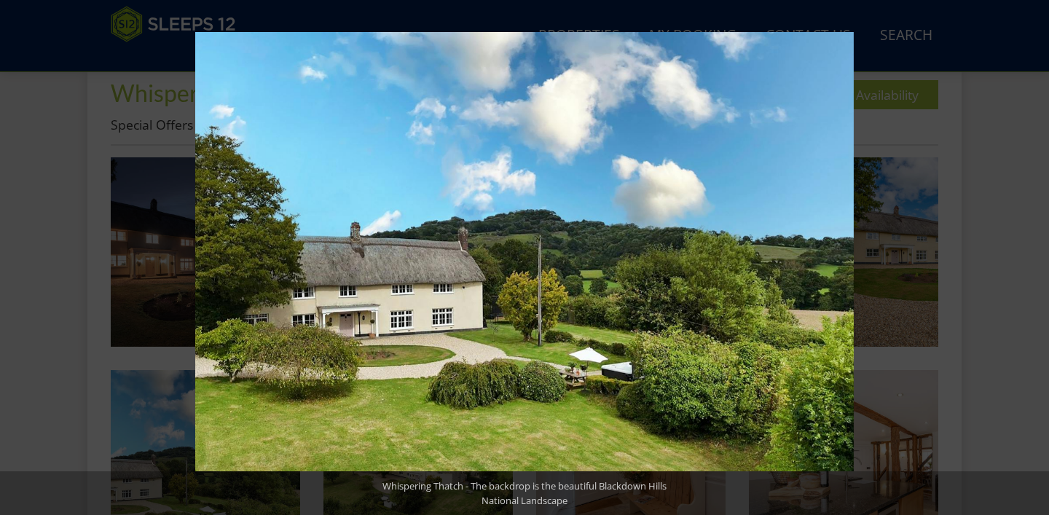
click at [1032, 260] on button at bounding box center [1023, 257] width 51 height 73
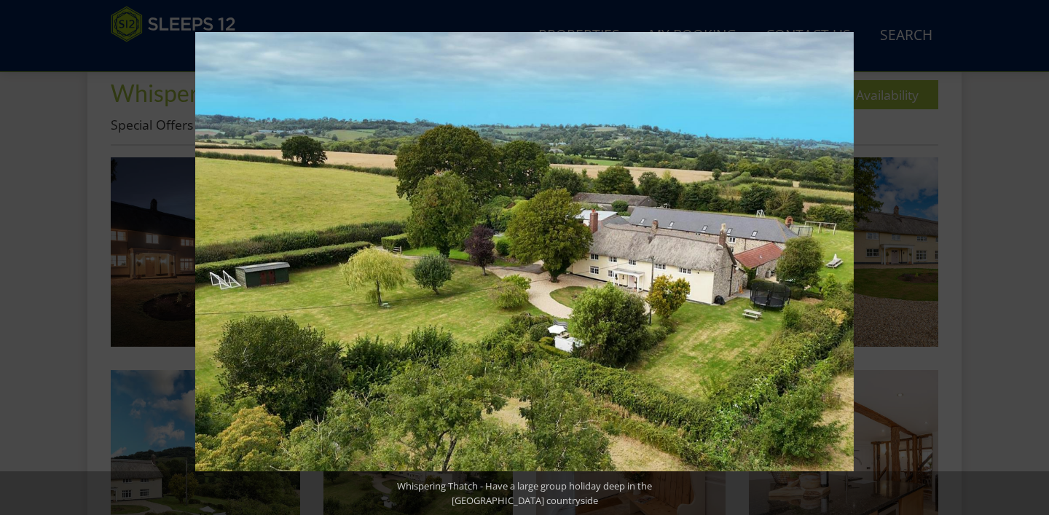
click at [1032, 260] on button at bounding box center [1023, 257] width 51 height 73
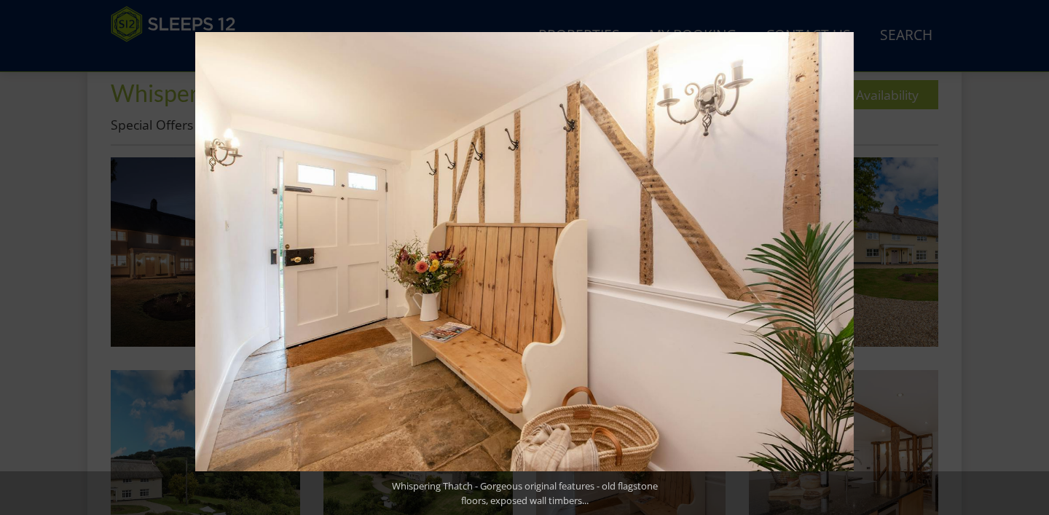
click at [1032, 260] on button at bounding box center [1023, 257] width 51 height 73
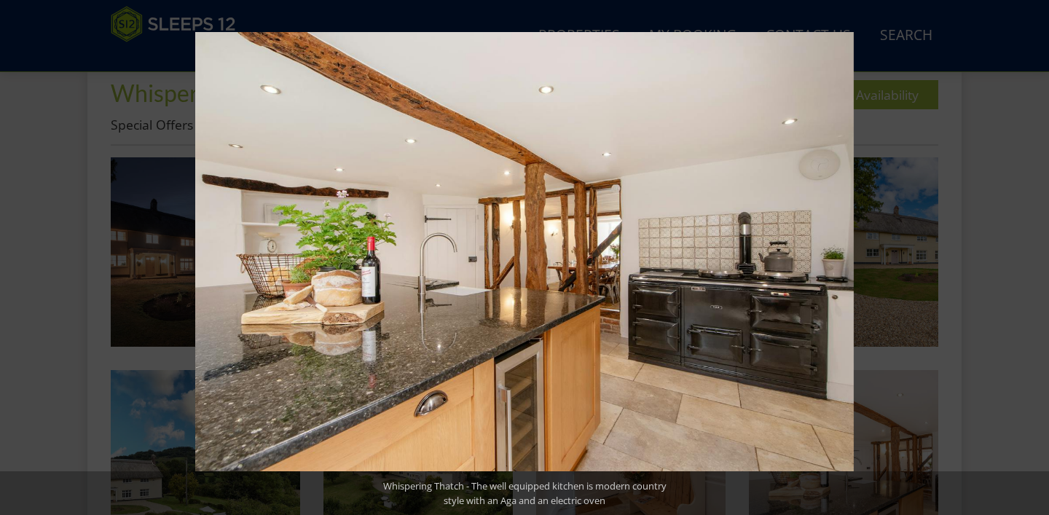
click at [1032, 260] on button at bounding box center [1023, 257] width 51 height 73
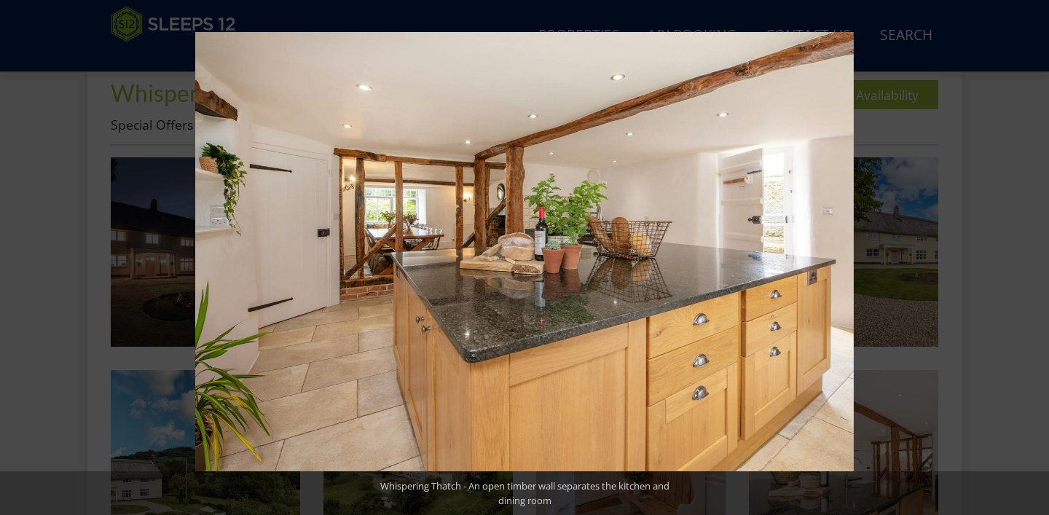
click at [1032, 260] on button at bounding box center [1023, 257] width 51 height 73
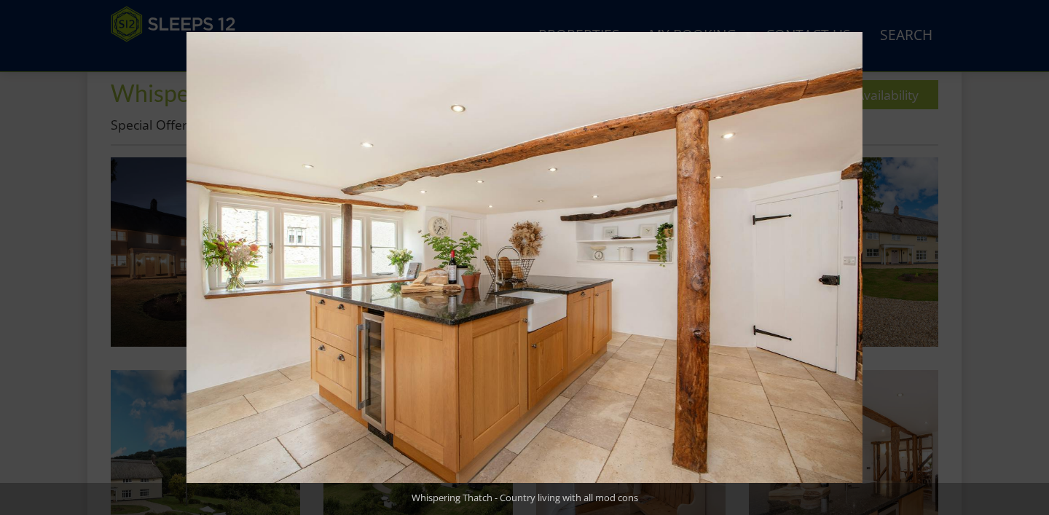
click at [1032, 260] on button at bounding box center [1023, 257] width 51 height 73
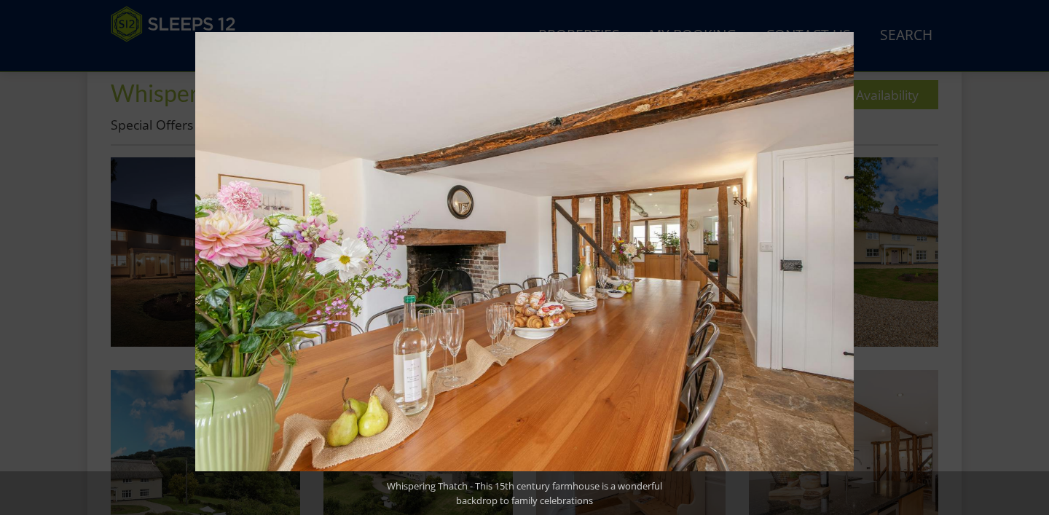
click at [1032, 260] on button at bounding box center [1023, 257] width 51 height 73
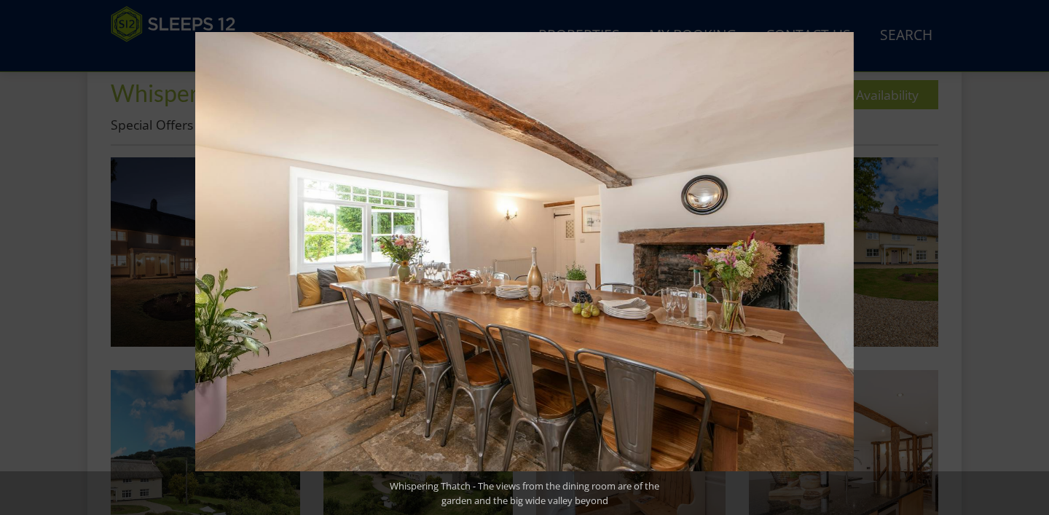
click at [1032, 260] on button at bounding box center [1023, 257] width 51 height 73
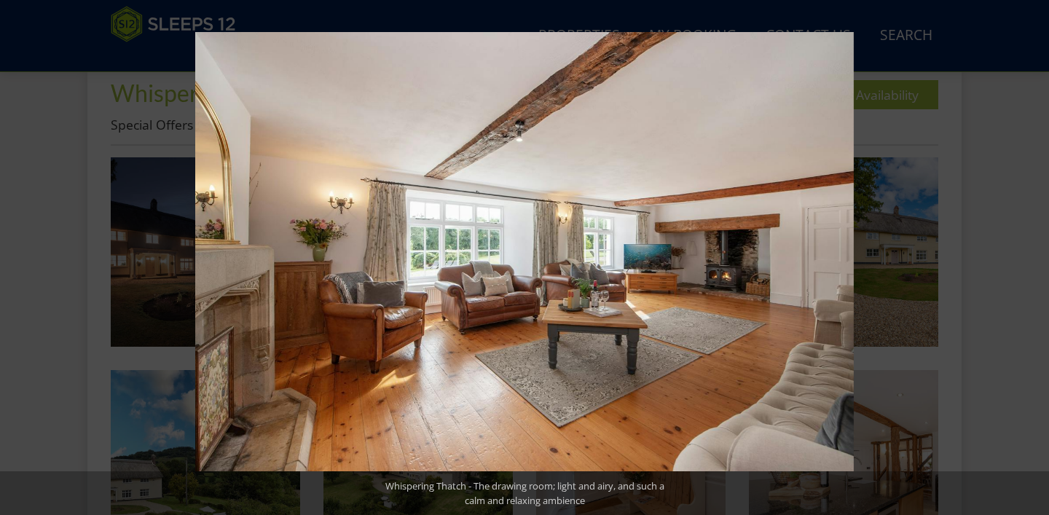
click at [1032, 260] on button at bounding box center [1023, 257] width 51 height 73
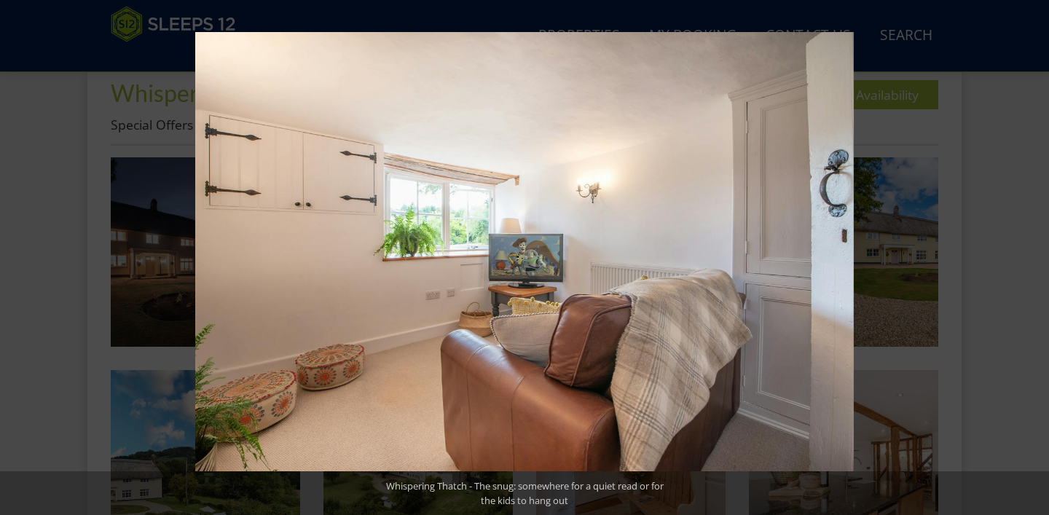
click at [1032, 260] on button at bounding box center [1023, 257] width 51 height 73
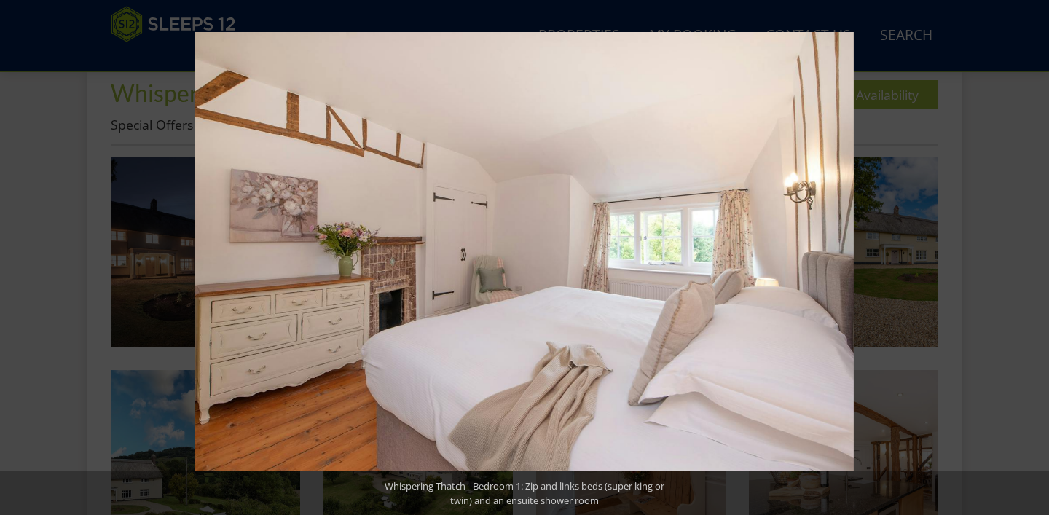
click at [1032, 260] on button at bounding box center [1023, 257] width 51 height 73
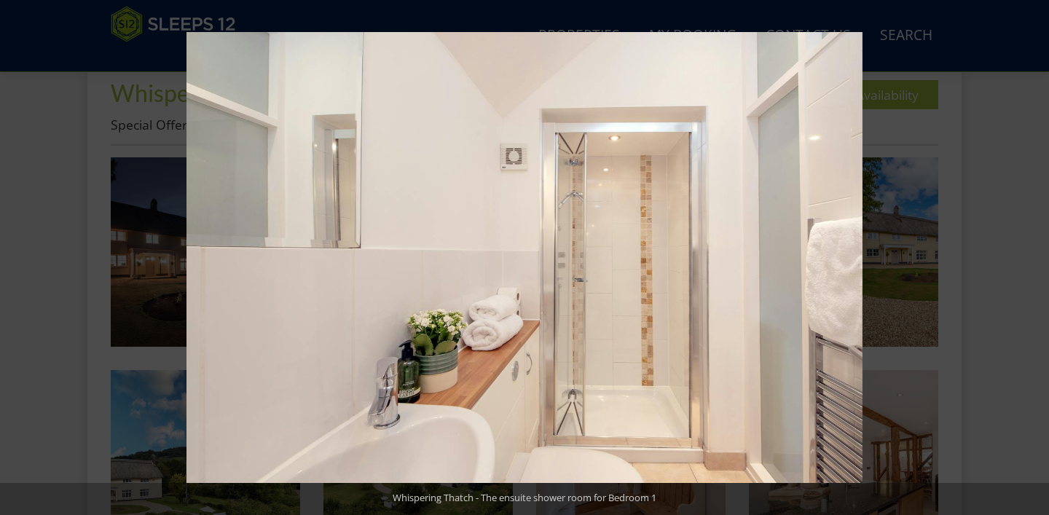
click at [1032, 260] on button at bounding box center [1023, 257] width 51 height 73
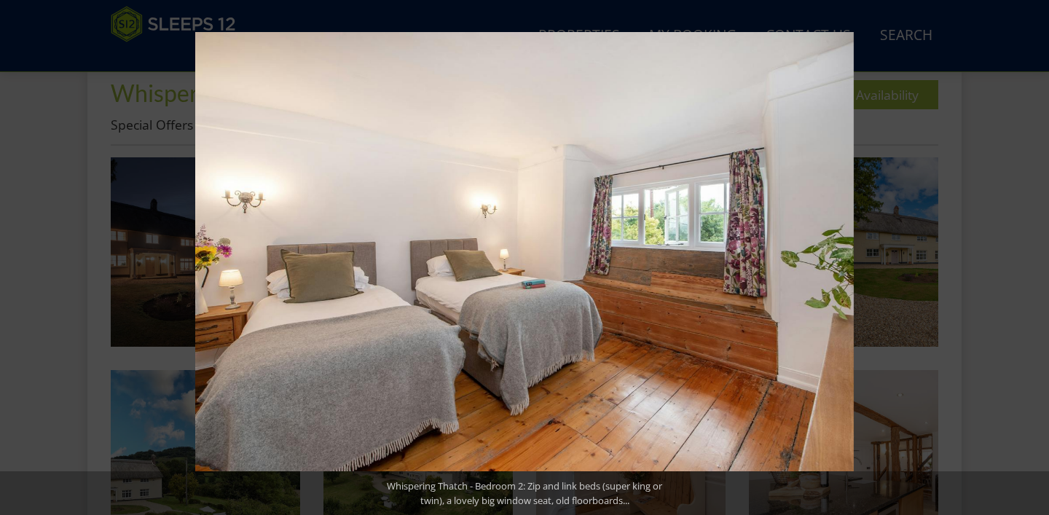
click at [1032, 260] on button at bounding box center [1023, 257] width 51 height 73
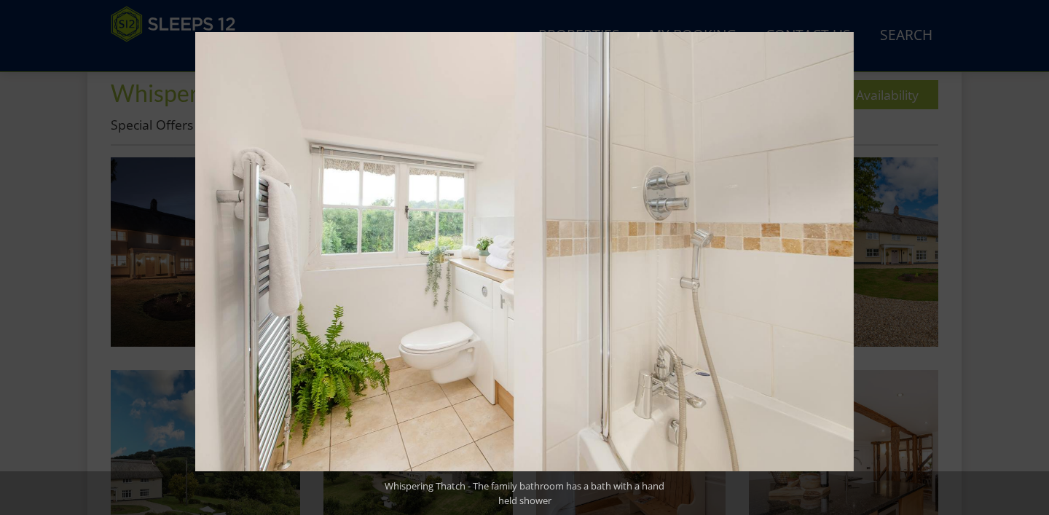
click at [1032, 260] on button at bounding box center [1023, 257] width 51 height 73
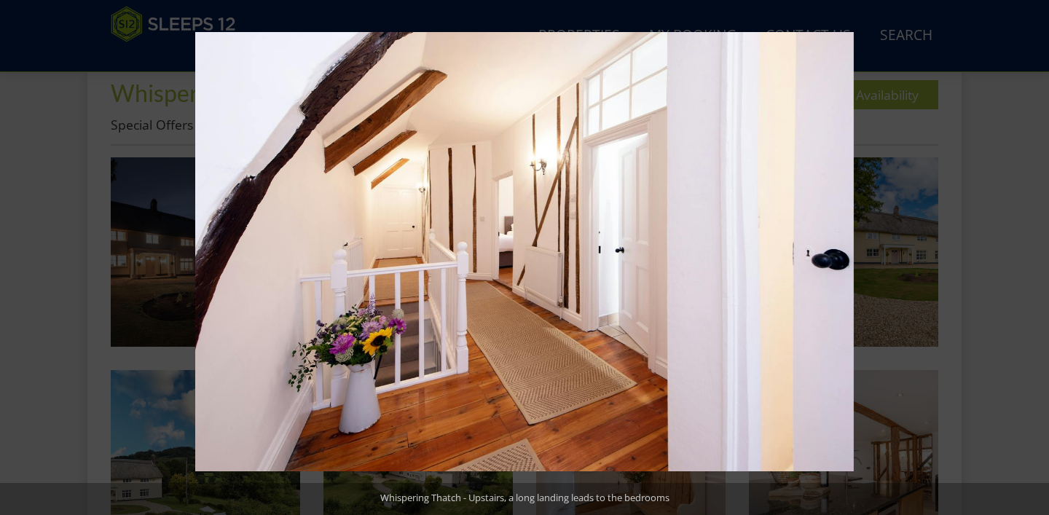
click at [1032, 260] on button at bounding box center [1023, 257] width 51 height 73
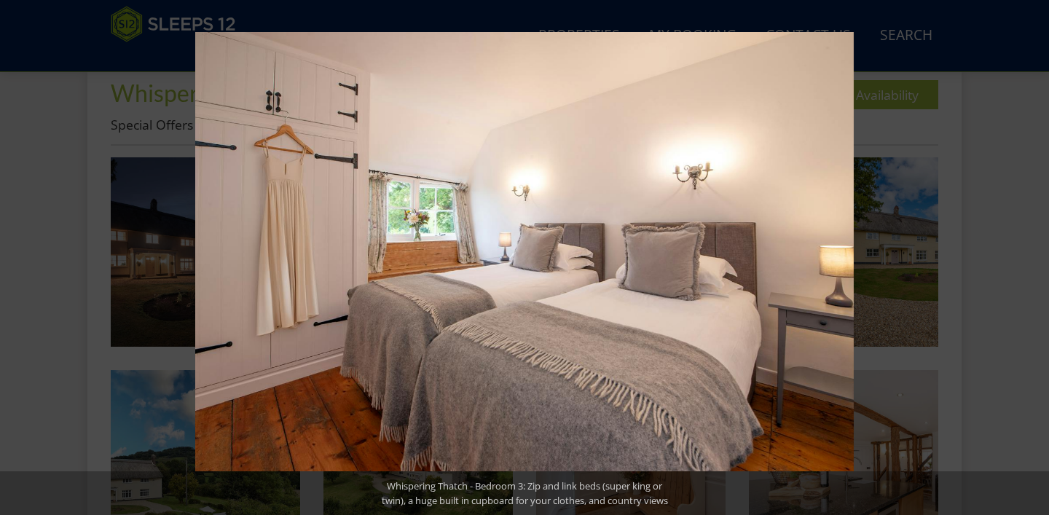
click at [1032, 260] on button at bounding box center [1023, 257] width 51 height 73
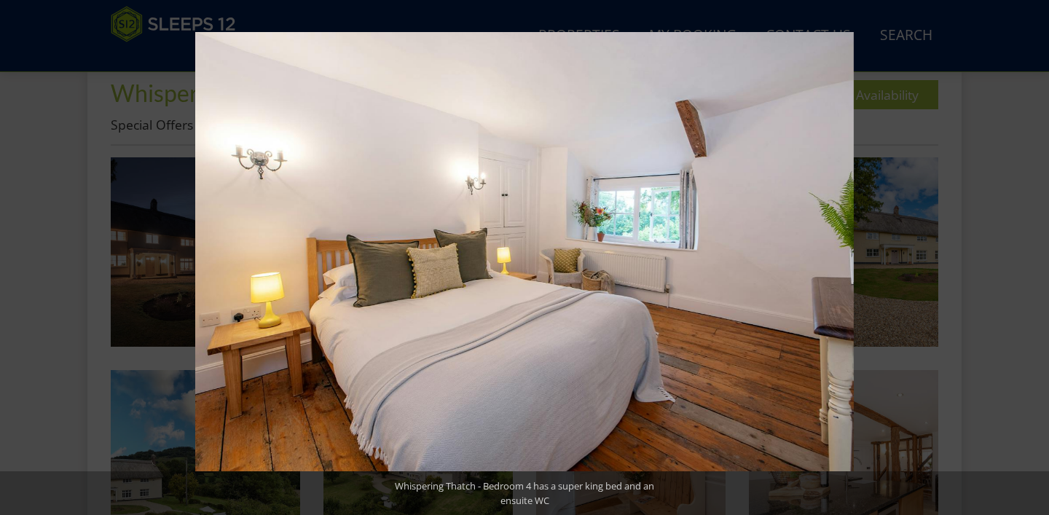
click at [1032, 260] on button at bounding box center [1023, 257] width 51 height 73
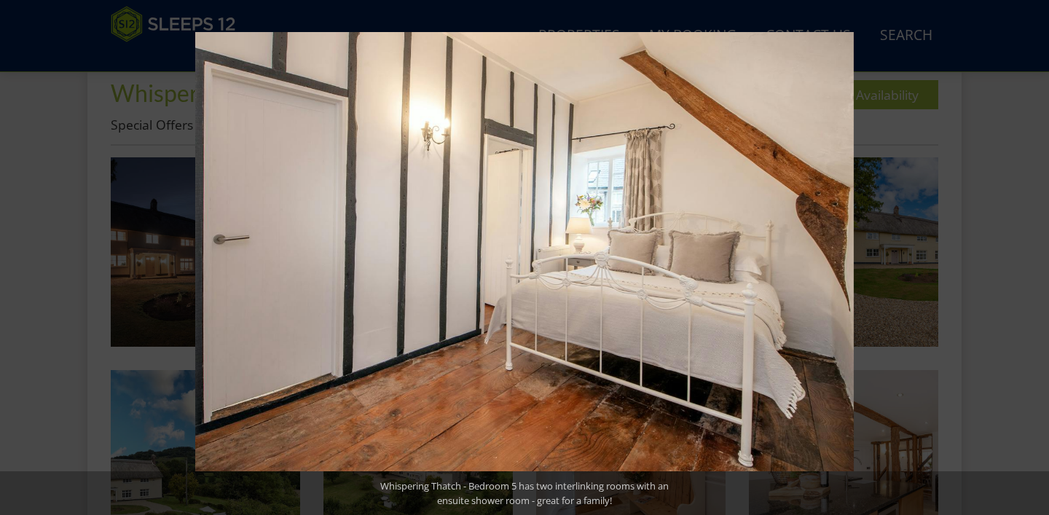
click at [1032, 260] on button at bounding box center [1023, 257] width 51 height 73
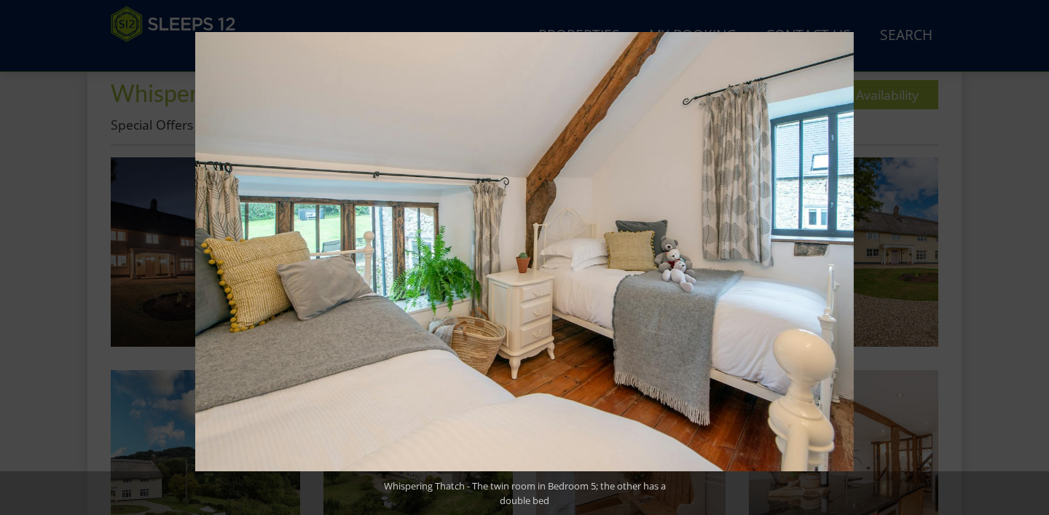
click at [1032, 260] on button at bounding box center [1023, 257] width 51 height 73
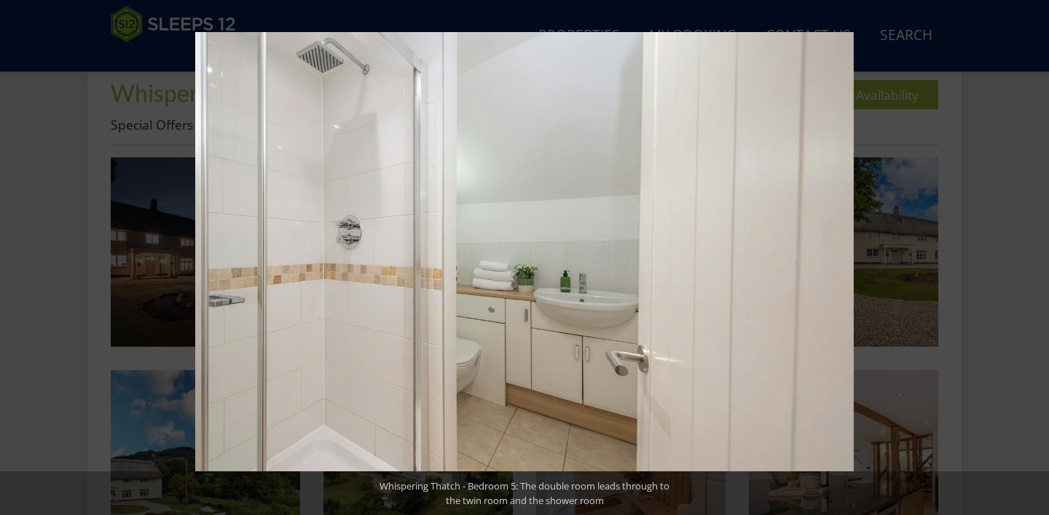
click at [1032, 260] on button at bounding box center [1023, 257] width 51 height 73
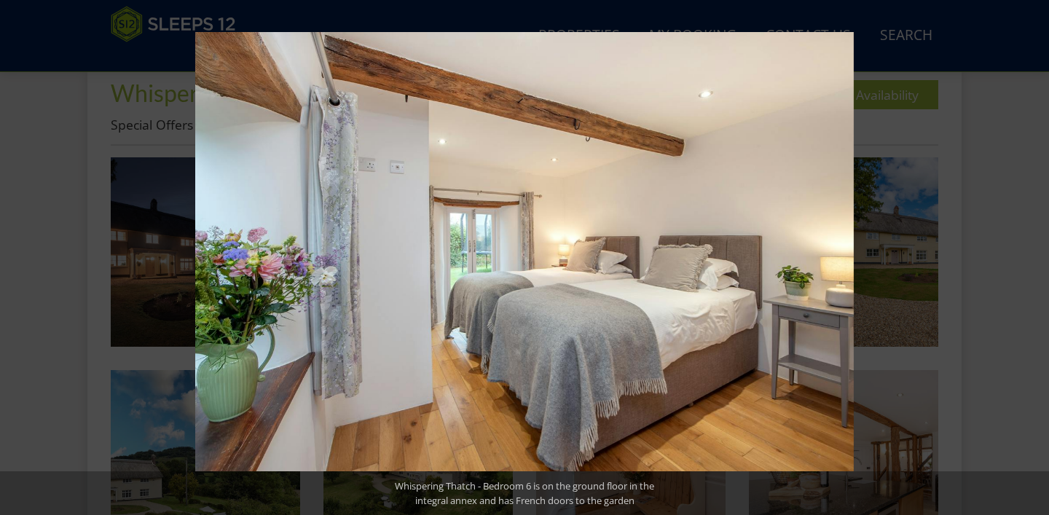
click at [1032, 260] on button at bounding box center [1023, 257] width 51 height 73
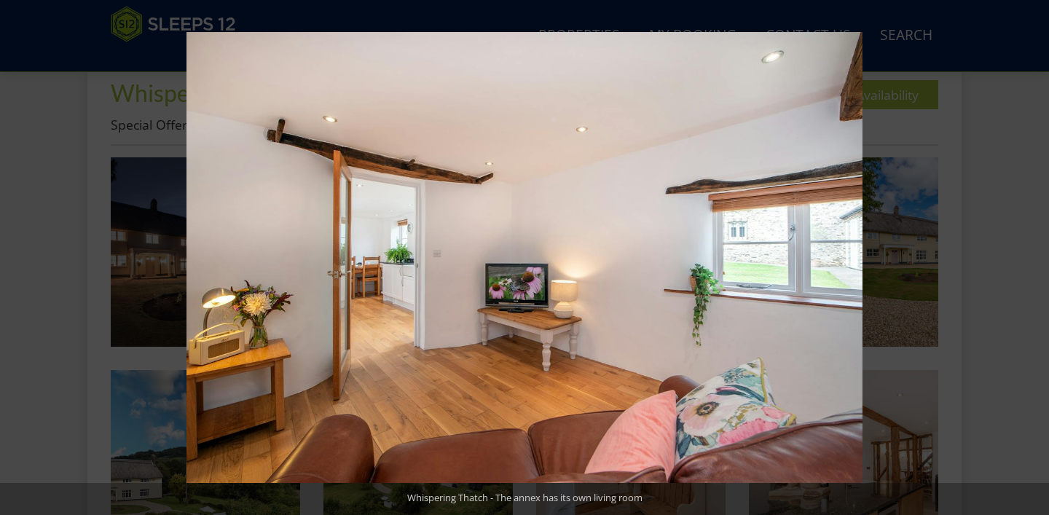
click at [1032, 260] on button at bounding box center [1023, 257] width 51 height 73
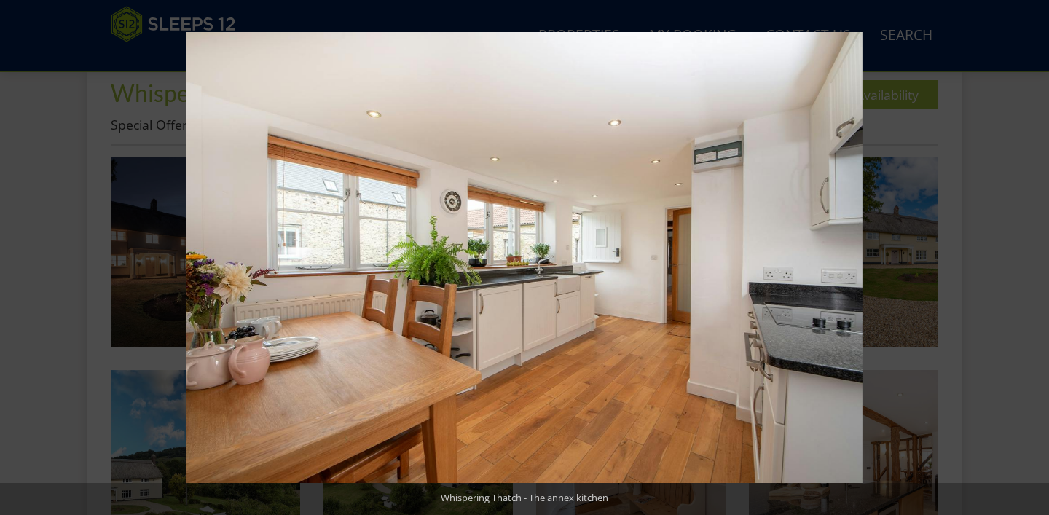
click at [1032, 260] on button at bounding box center [1023, 257] width 51 height 73
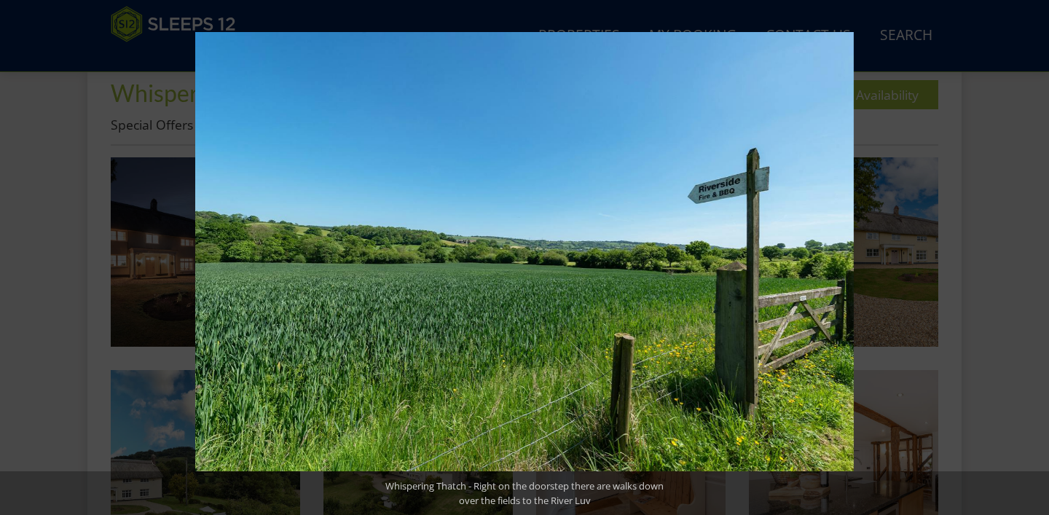
click at [1032, 260] on button at bounding box center [1023, 257] width 51 height 73
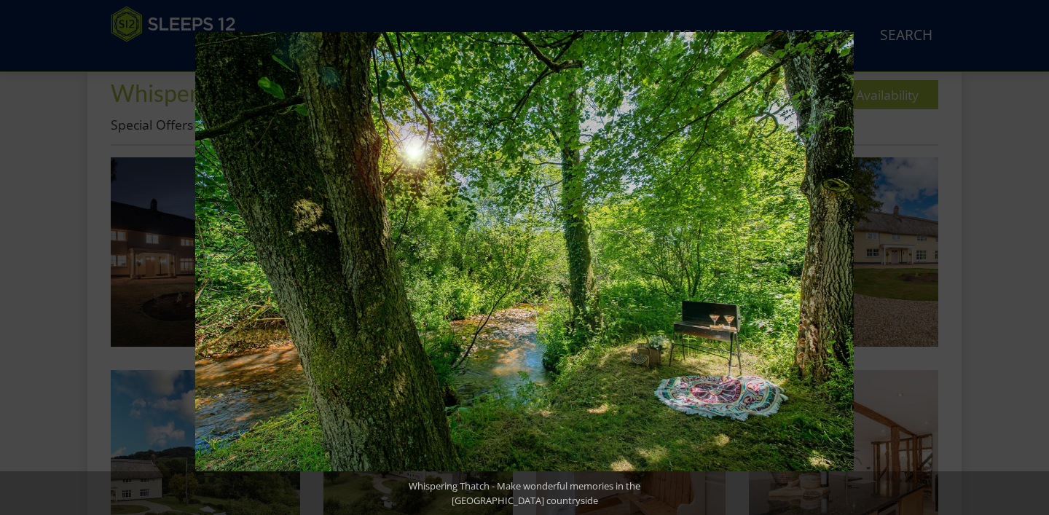
click at [1032, 260] on button at bounding box center [1023, 257] width 51 height 73
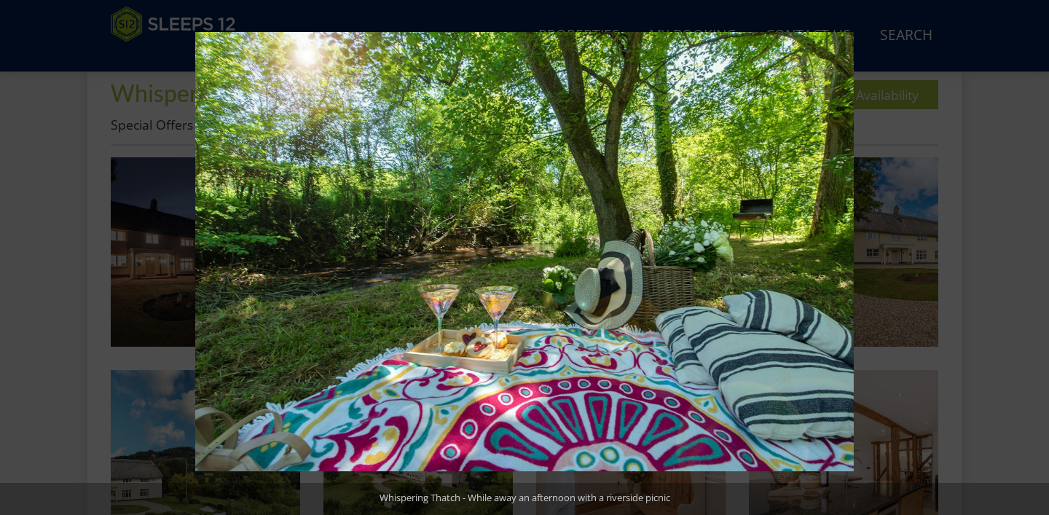
click at [1032, 260] on button at bounding box center [1023, 257] width 51 height 73
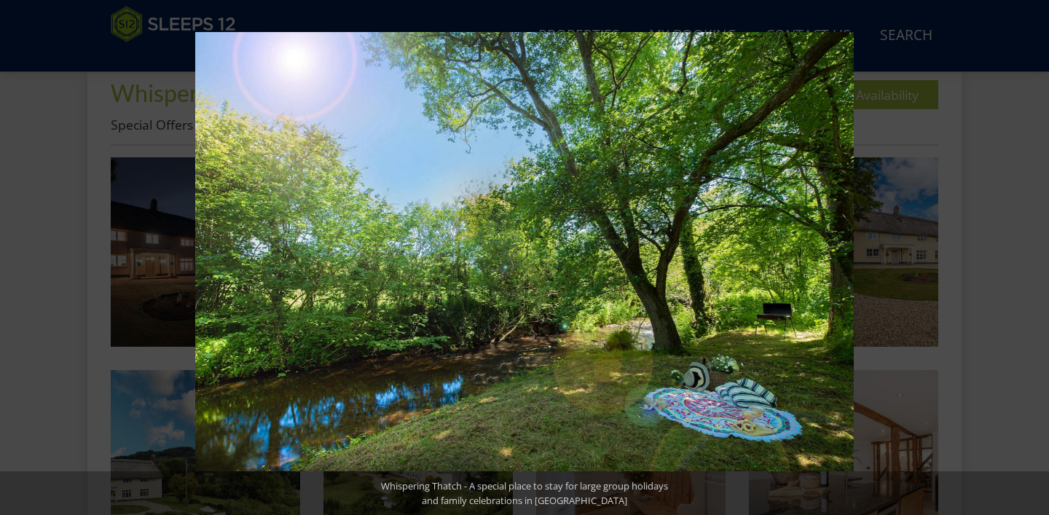
click at [1032, 260] on button at bounding box center [1023, 257] width 51 height 73
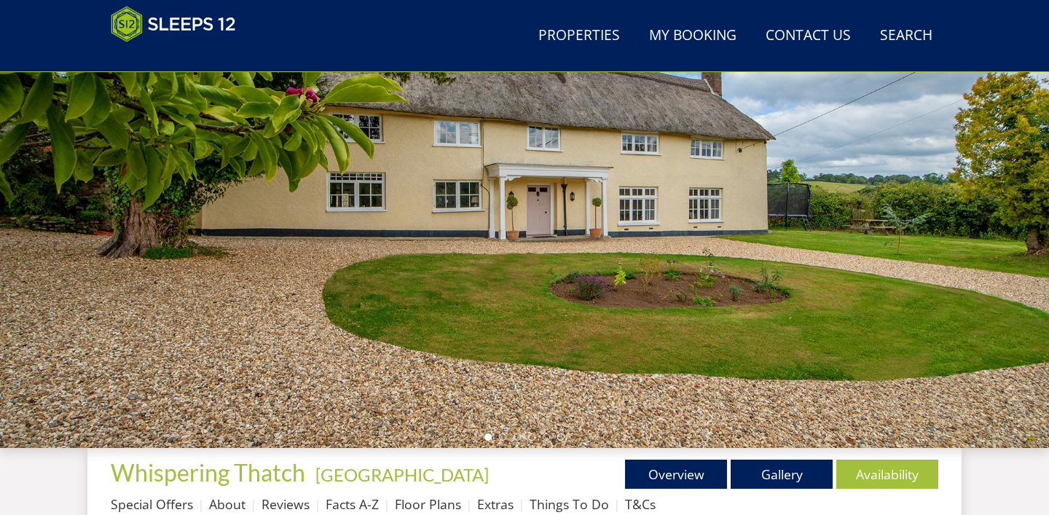
scroll to position [150, 0]
